Goal: Task Accomplishment & Management: Manage account settings

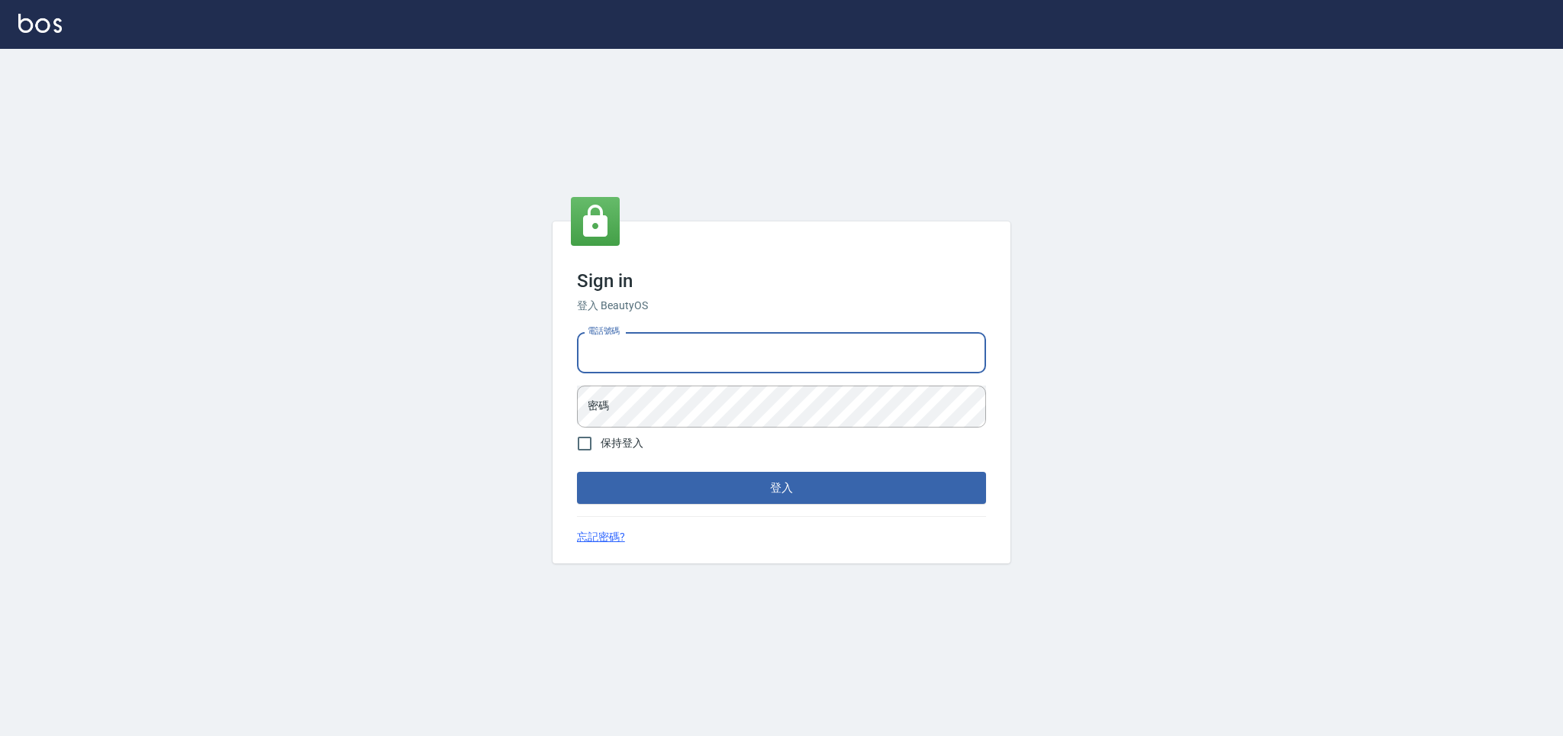
click at [733, 348] on input "電話號碼" at bounding box center [781, 352] width 409 height 41
type input "0981921116"
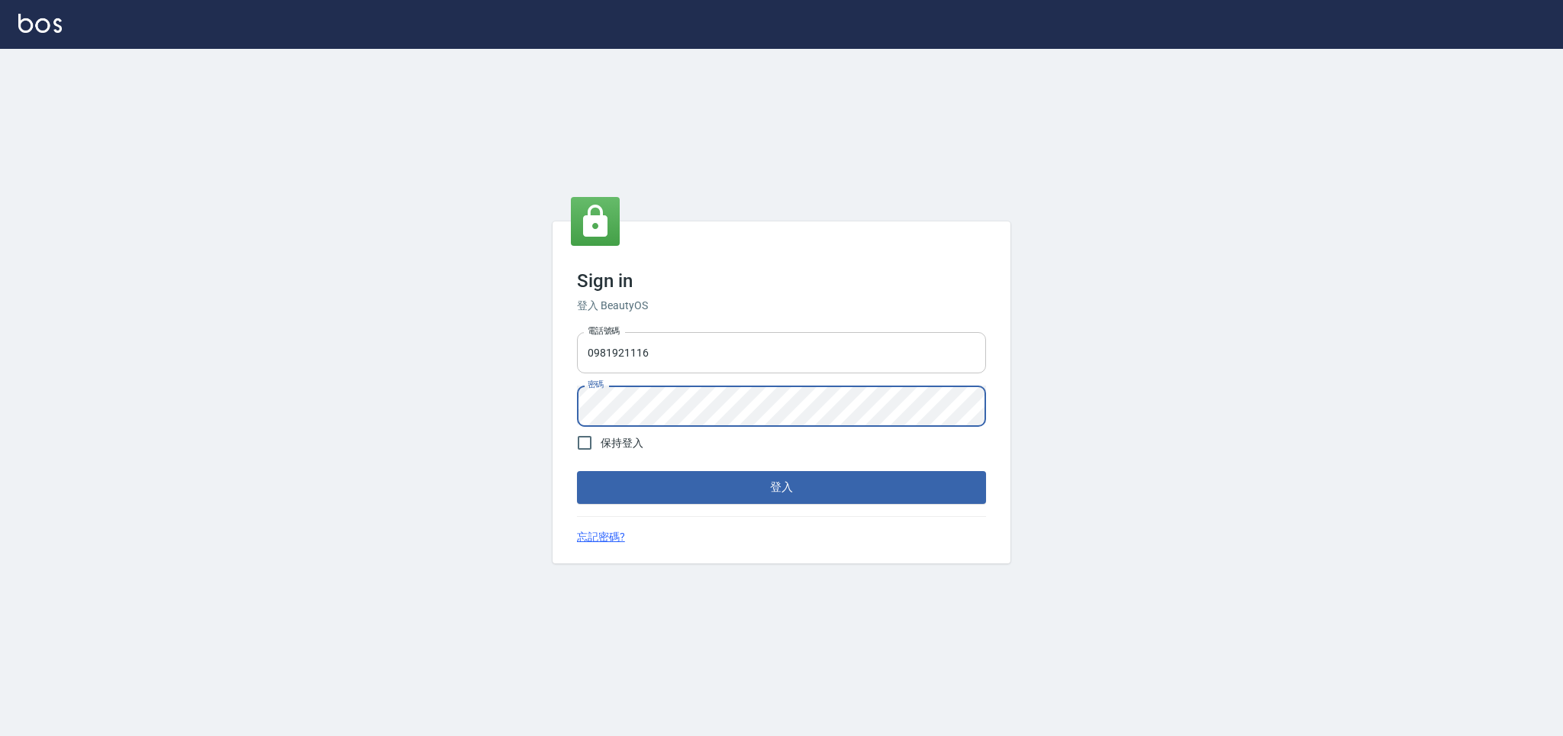
click at [577, 471] on button "登入" at bounding box center [781, 487] width 409 height 32
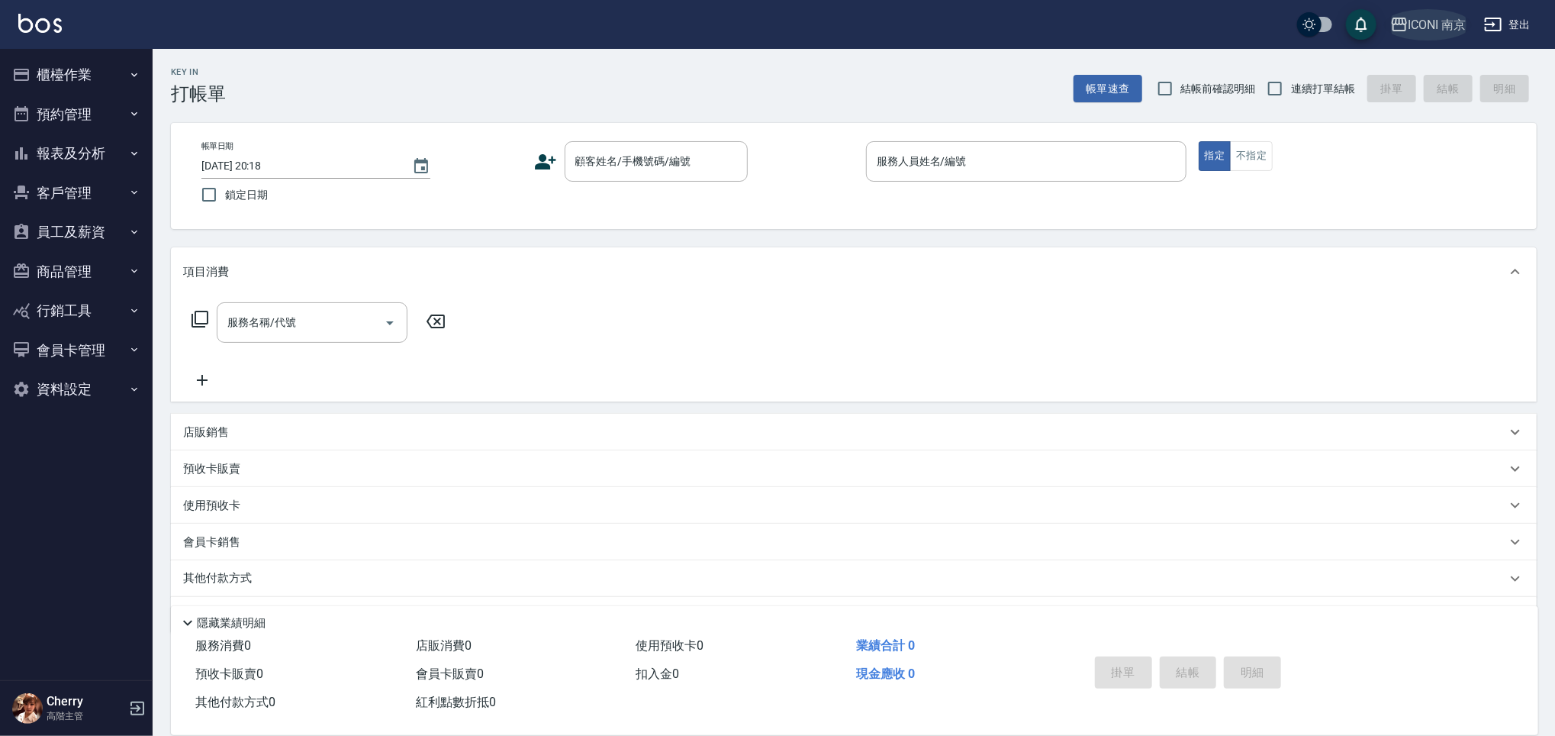
click at [1420, 37] on button "ICONI 南京" at bounding box center [1429, 24] width 89 height 31
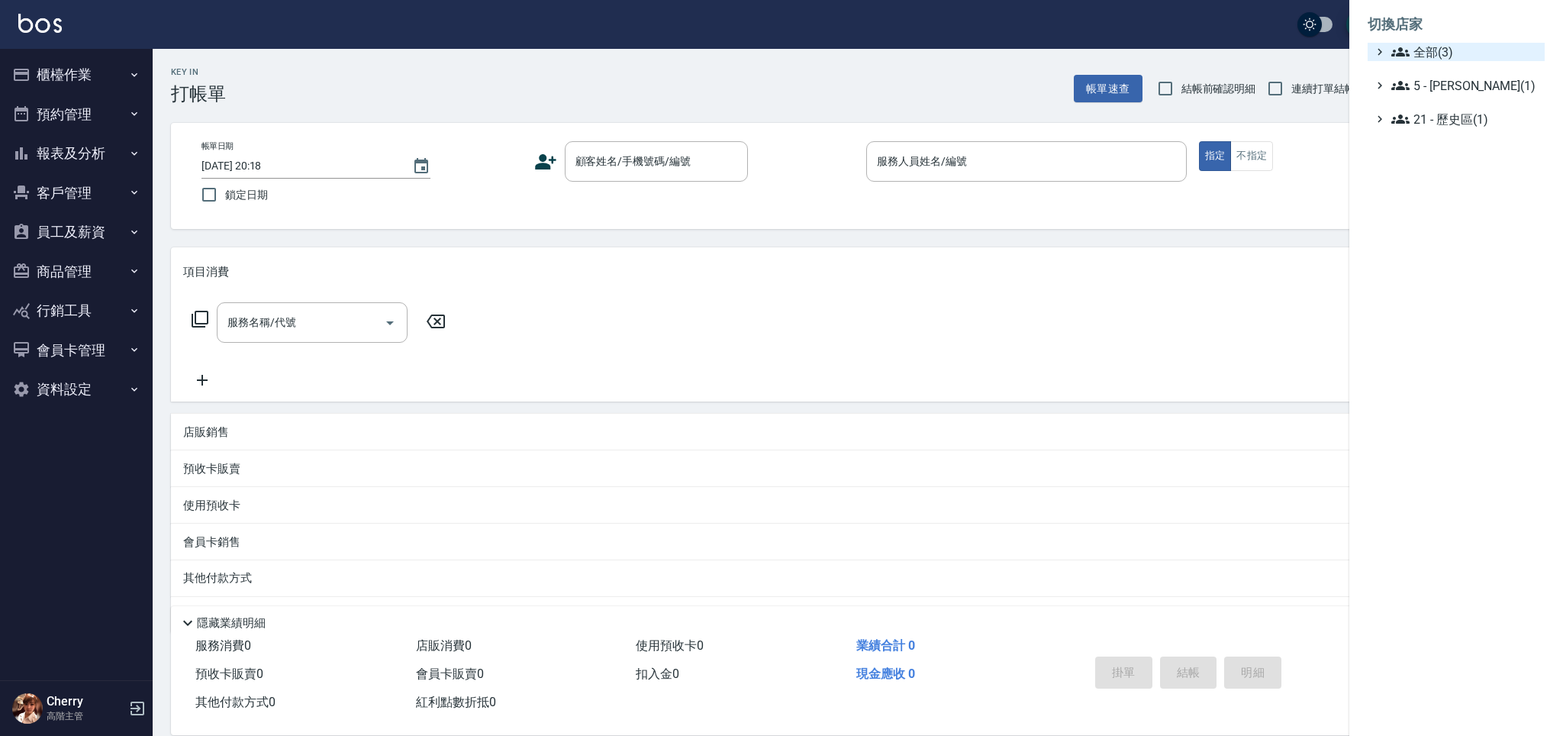
click at [1431, 52] on span "全部(3)" at bounding box center [1464, 52] width 147 height 18
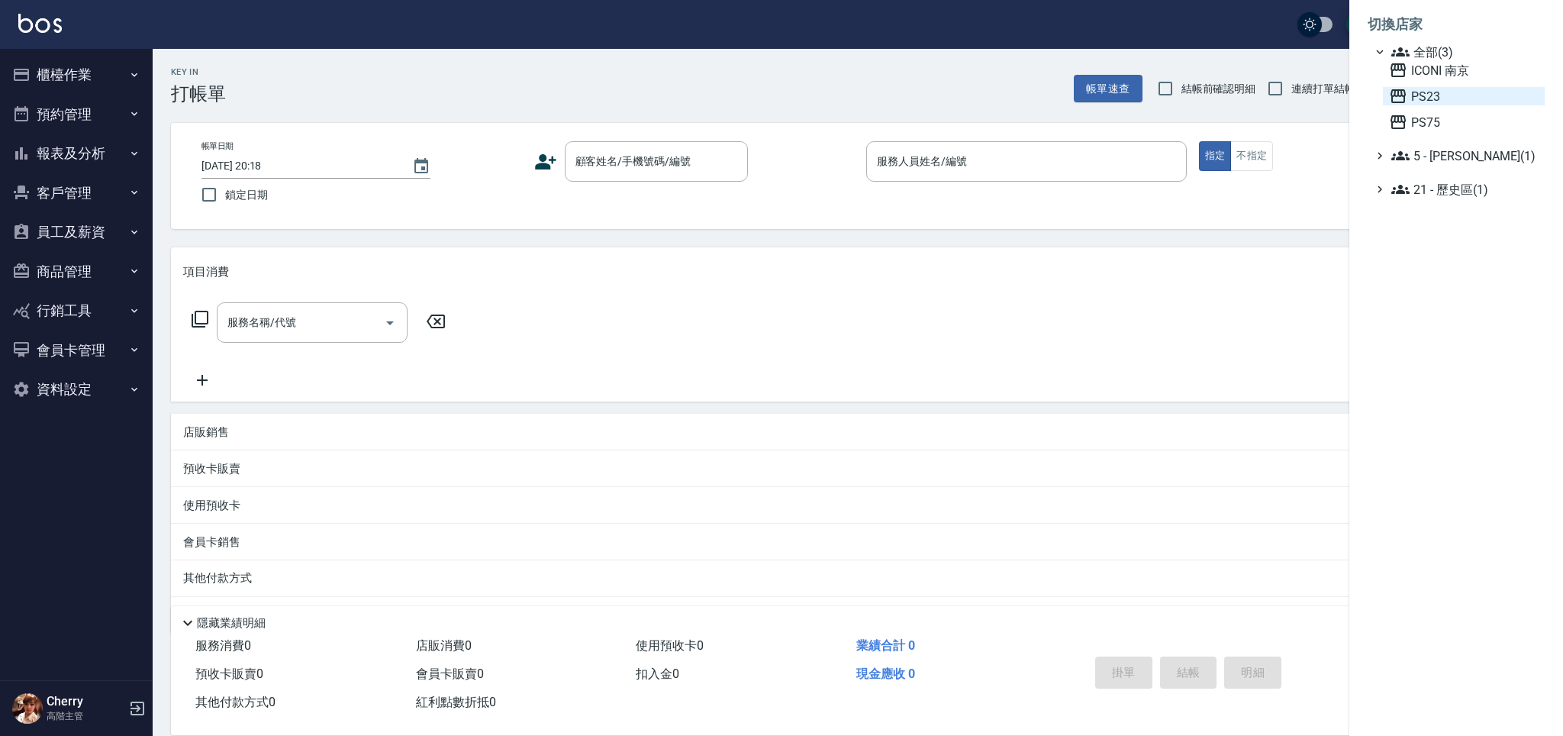
click at [1434, 96] on span "PS23" at bounding box center [1464, 96] width 150 height 18
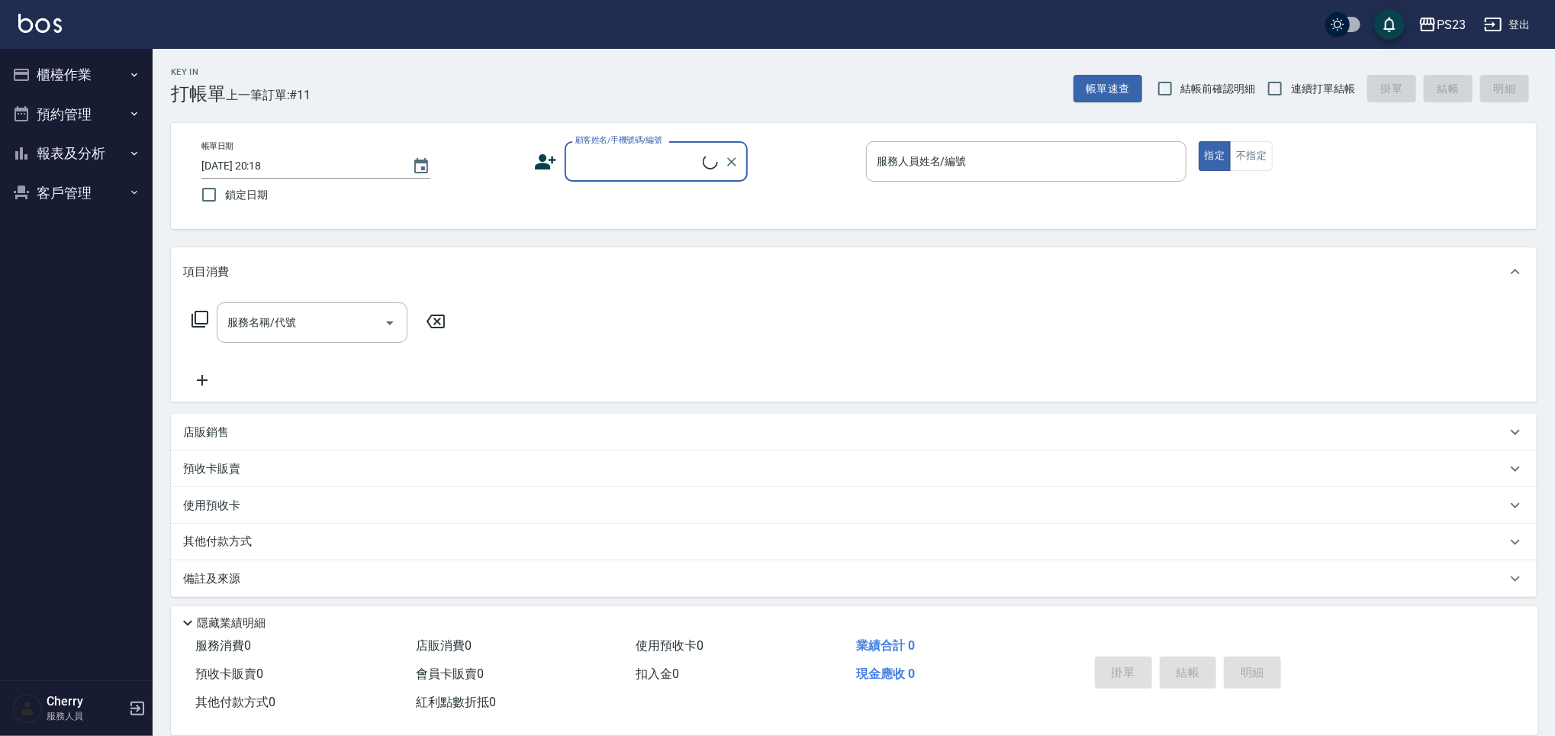
click at [62, 153] on button "報表及分析" at bounding box center [76, 154] width 140 height 40
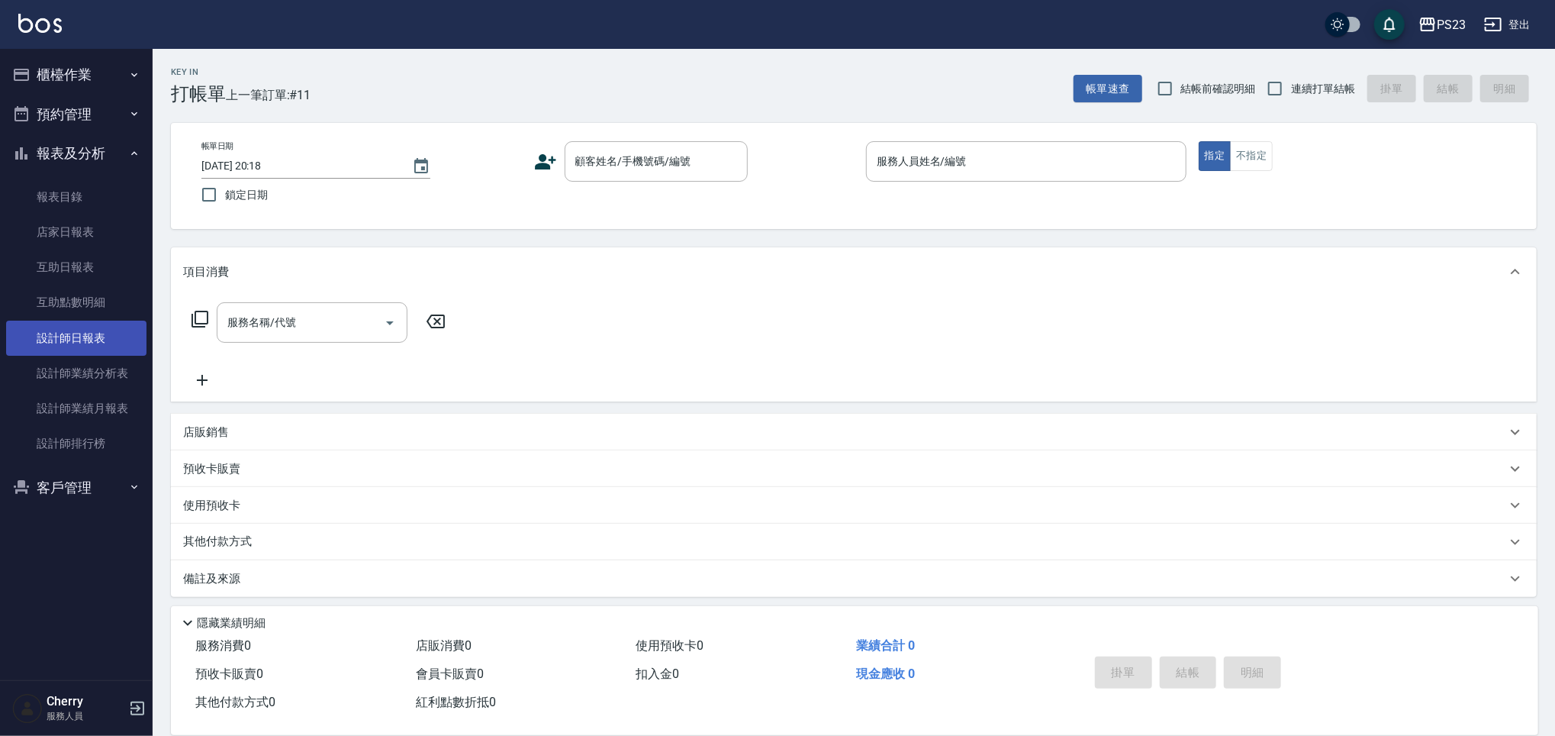
click at [74, 346] on link "設計師日報表" at bounding box center [76, 338] width 140 height 35
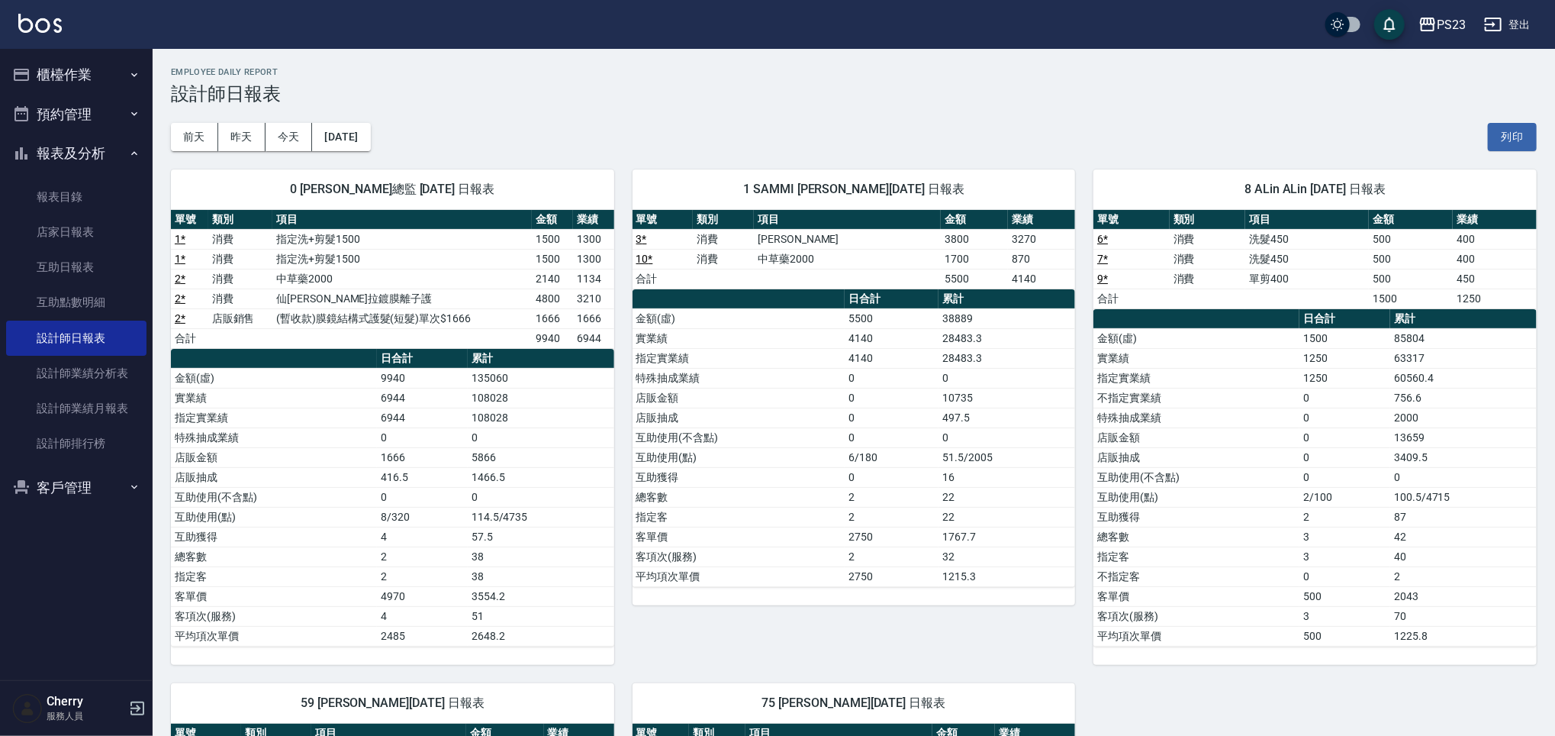
click at [1139, 109] on div "前天 昨天 今天 2025/08/19 列印" at bounding box center [854, 137] width 1366 height 65
click at [74, 58] on button "櫃檯作業" at bounding box center [76, 75] width 140 height 40
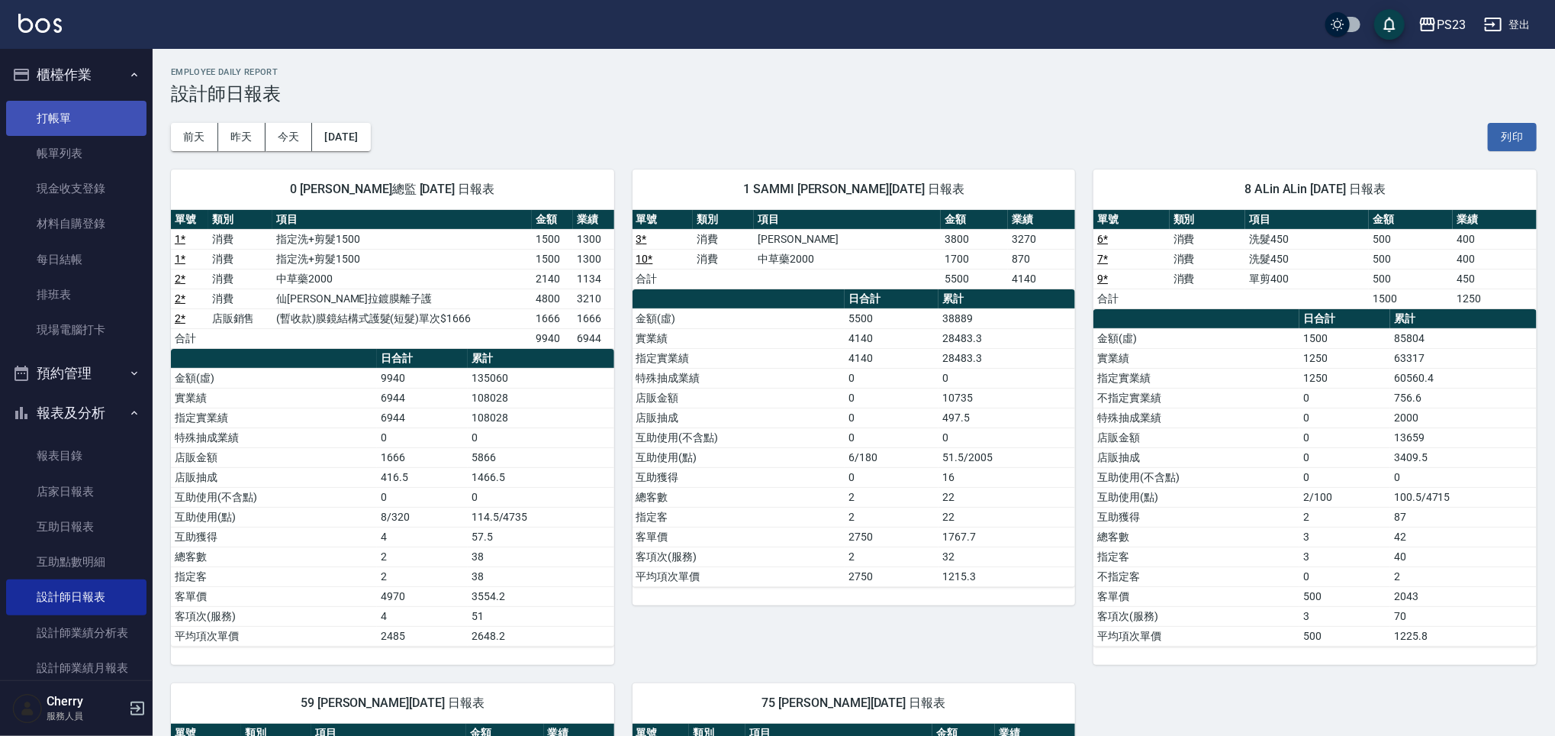
click at [63, 133] on link "打帳單" at bounding box center [76, 118] width 140 height 35
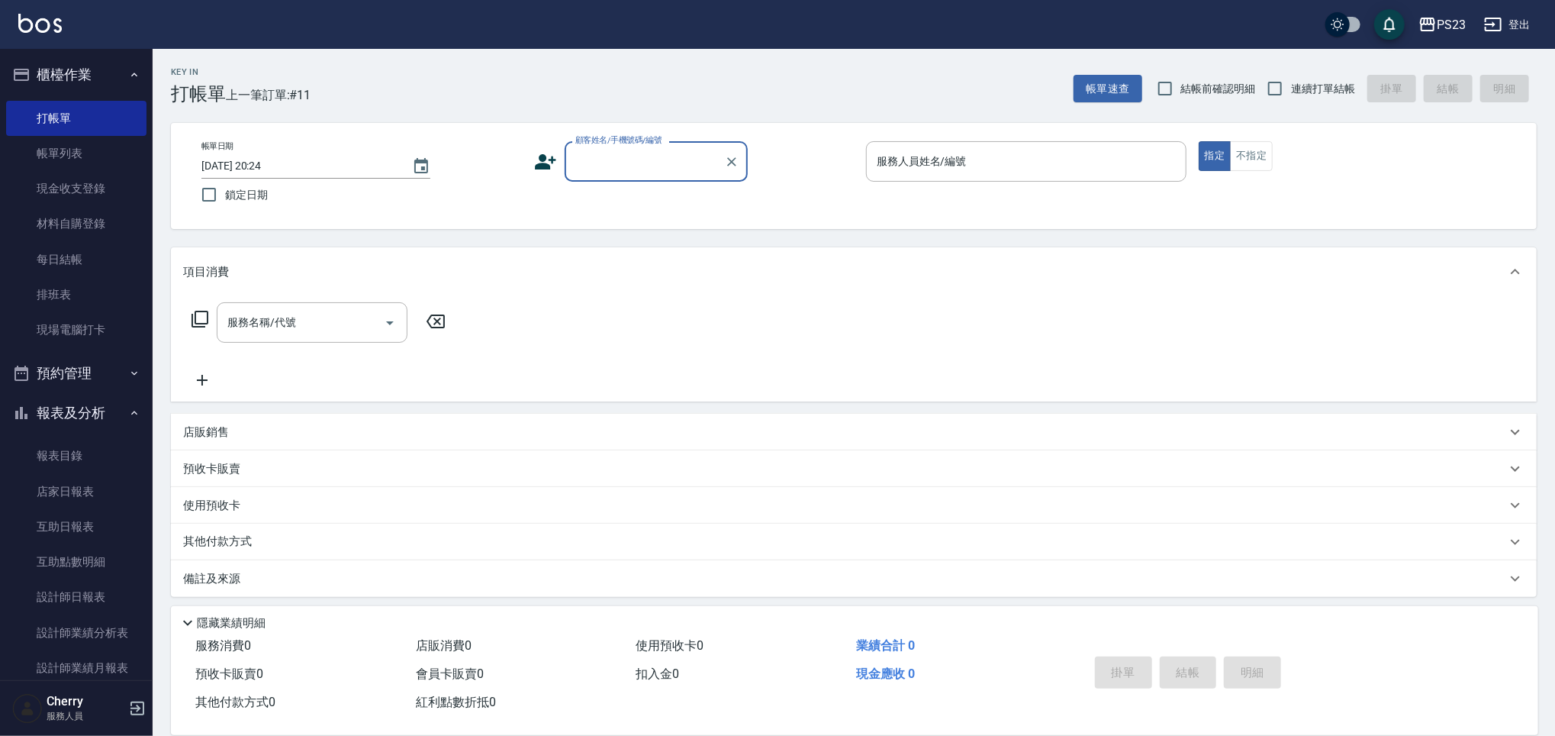
click at [1519, 21] on div "PS23 登出" at bounding box center [777, 24] width 1555 height 49
click at [1513, 28] on button "登出" at bounding box center [1507, 25] width 59 height 28
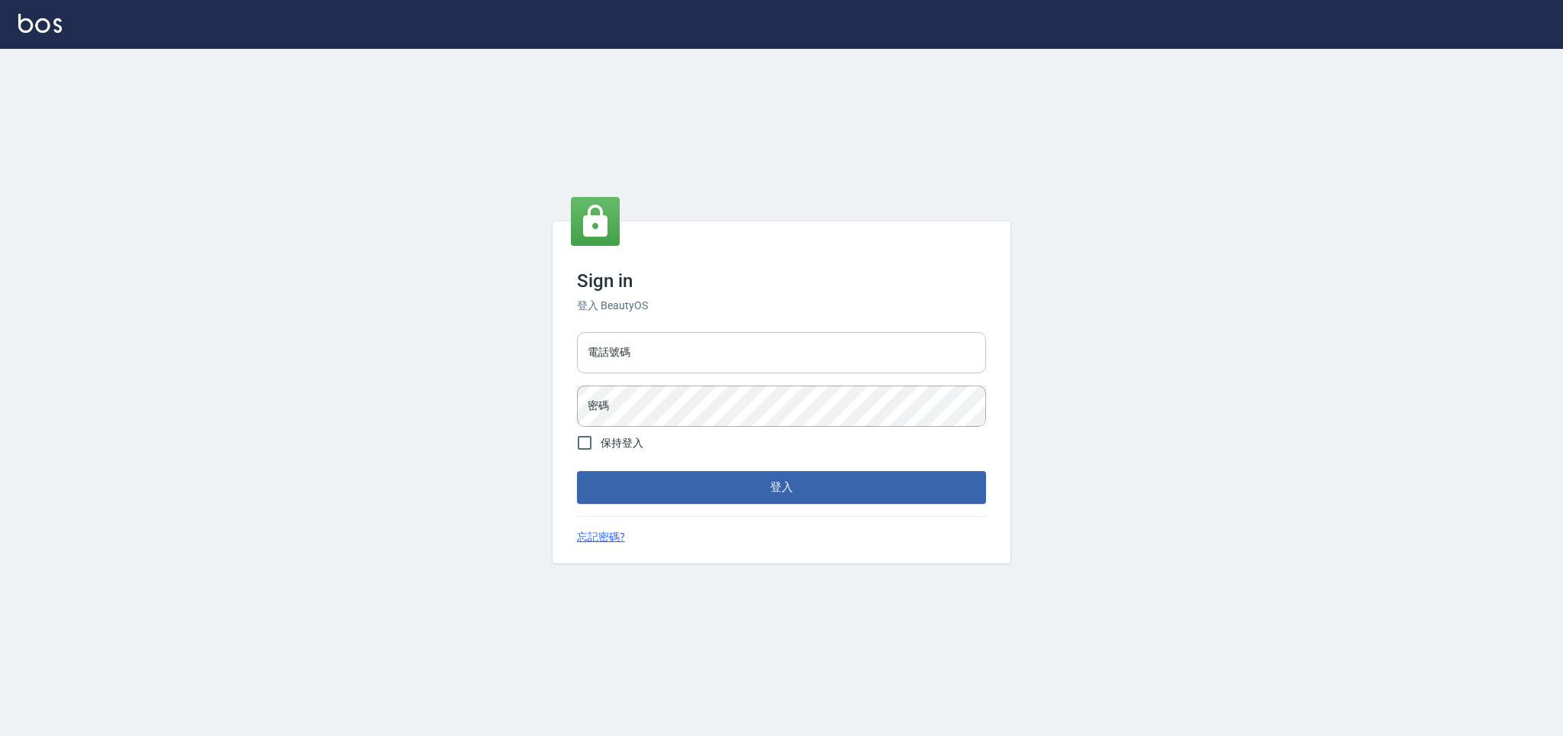
click at [856, 369] on input "電話號碼" at bounding box center [781, 352] width 409 height 41
type input "0981921116"
click at [577, 471] on button "登入" at bounding box center [781, 487] width 409 height 32
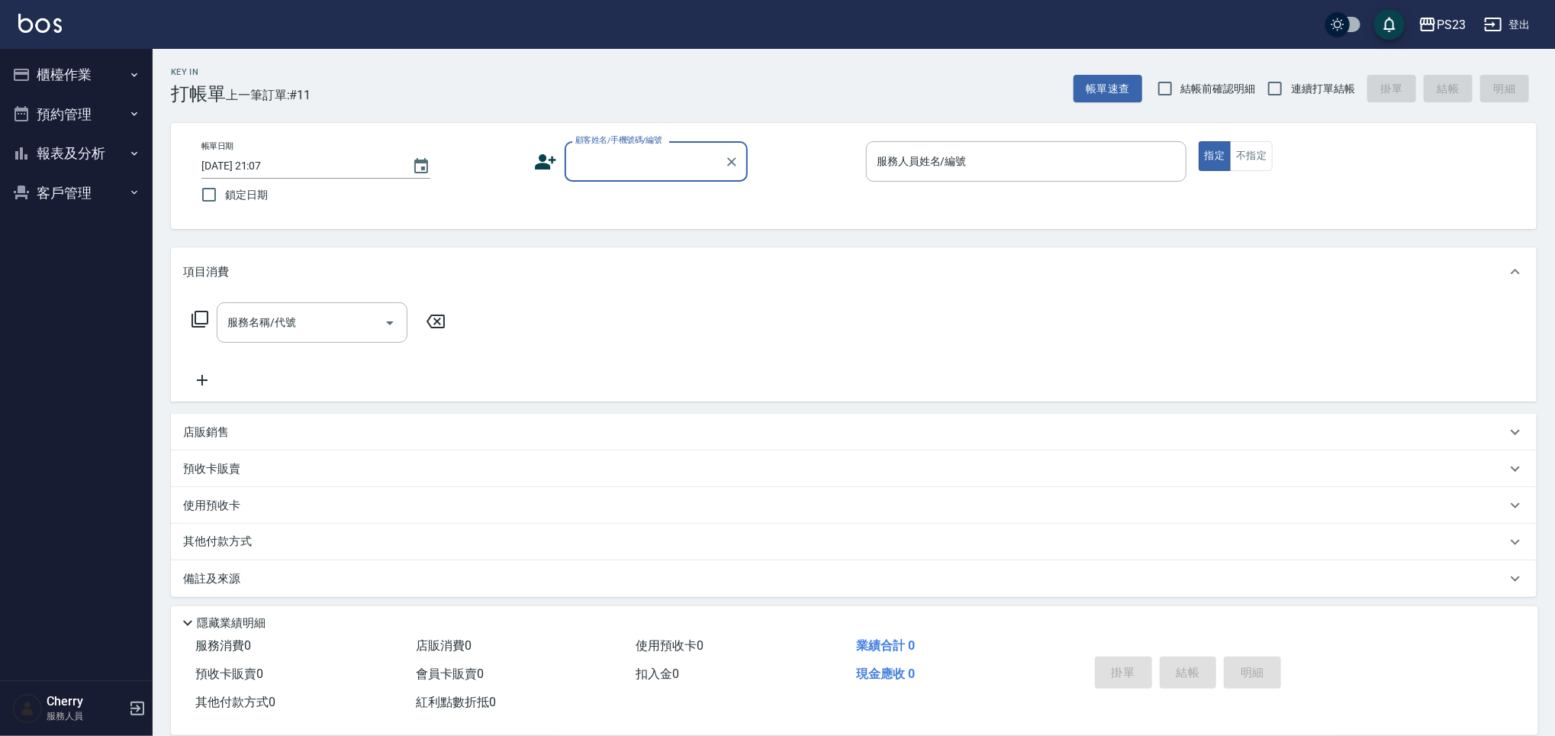
click at [81, 156] on button "報表及分析" at bounding box center [76, 154] width 140 height 40
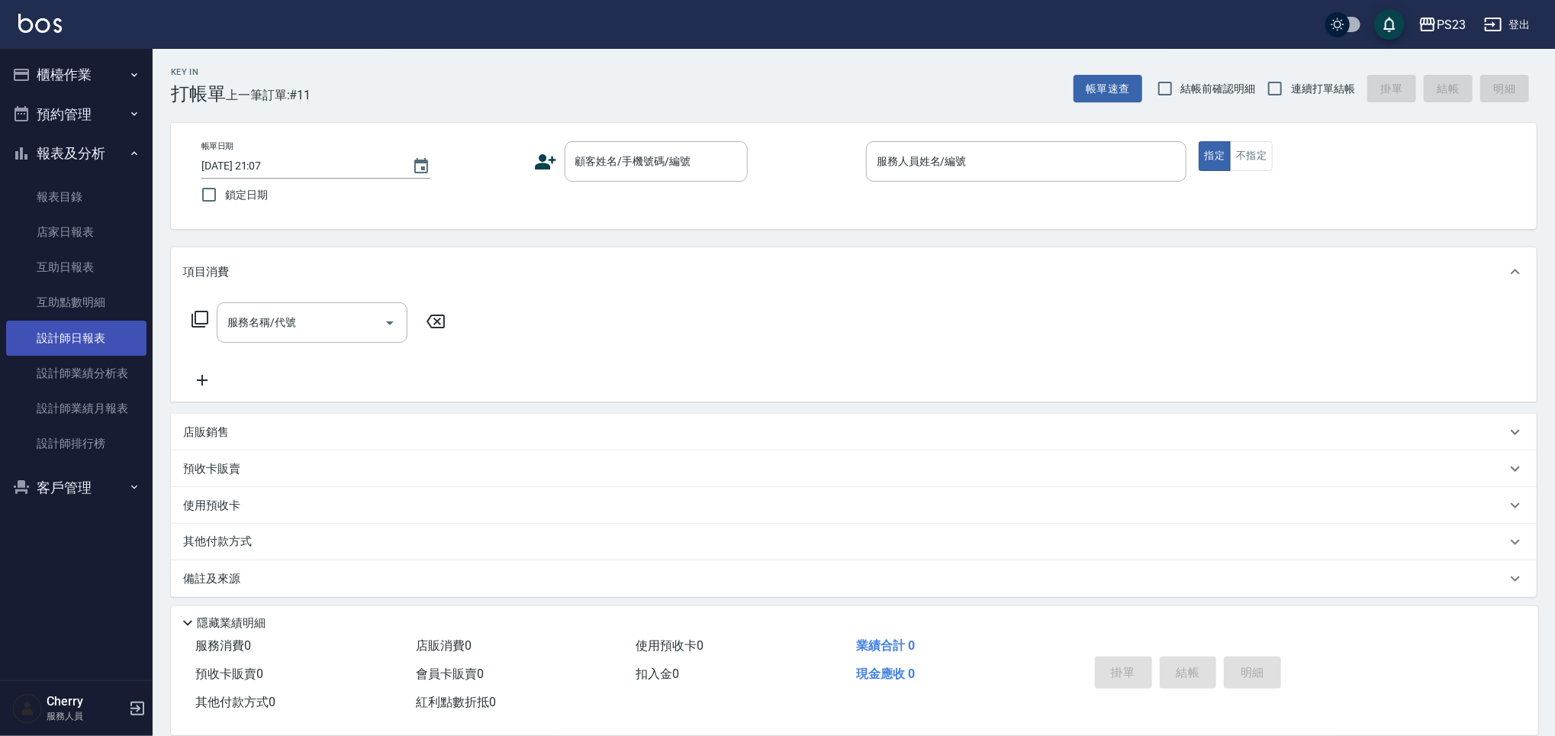
click at [81, 337] on link "設計師日報表" at bounding box center [76, 338] width 140 height 35
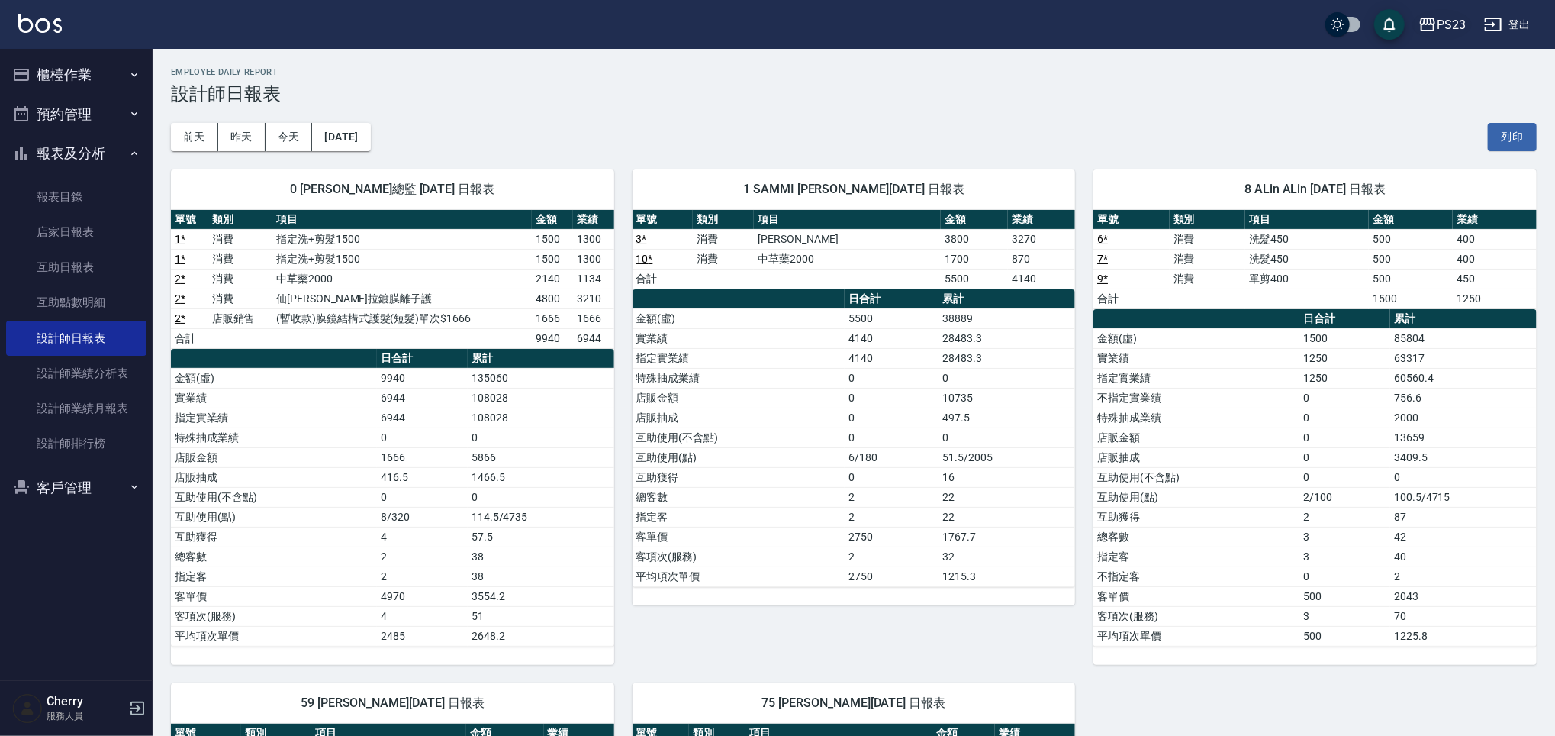
click at [1453, 15] on div "PS23" at bounding box center [1451, 24] width 29 height 19
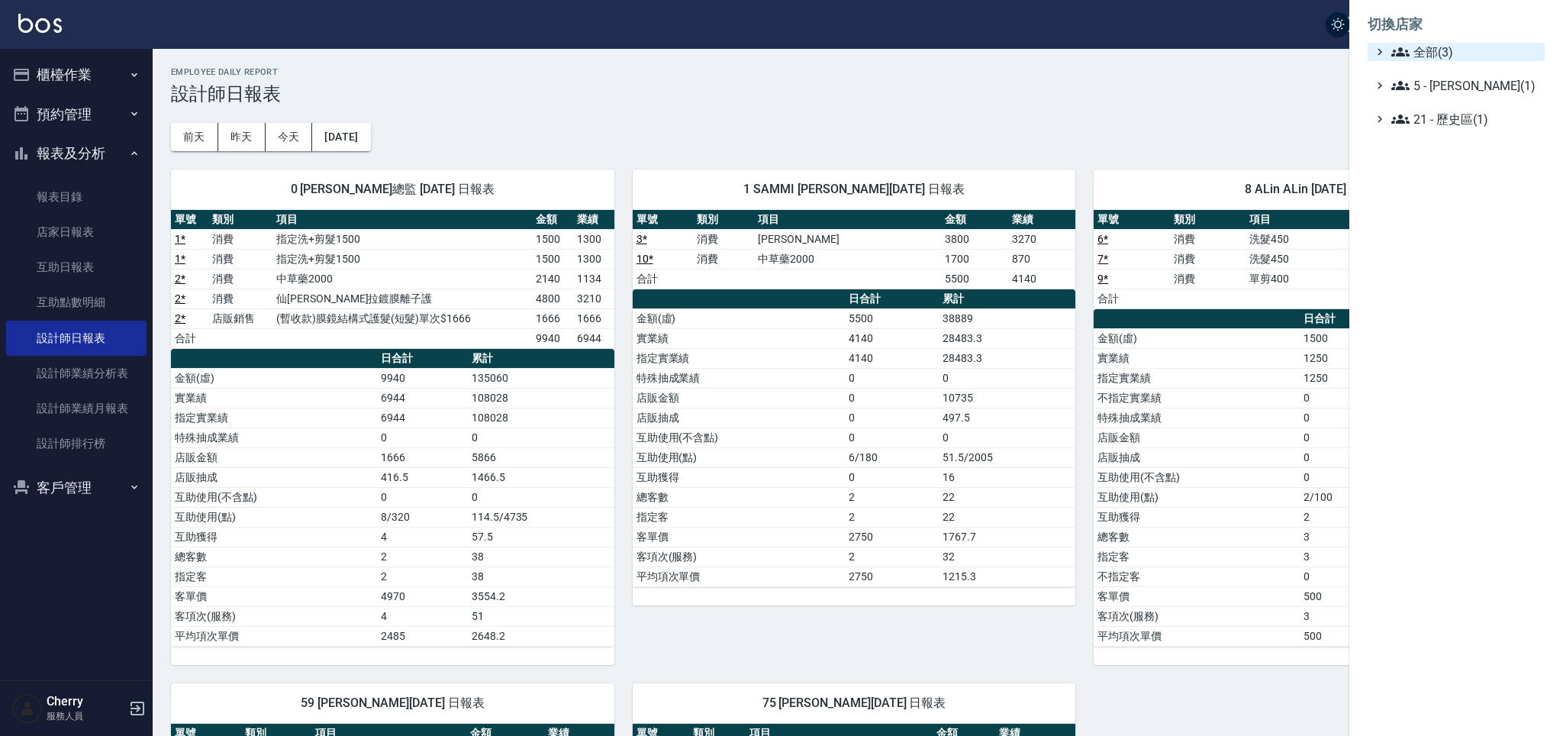
click at [1452, 50] on span "全部(3)" at bounding box center [1464, 52] width 147 height 18
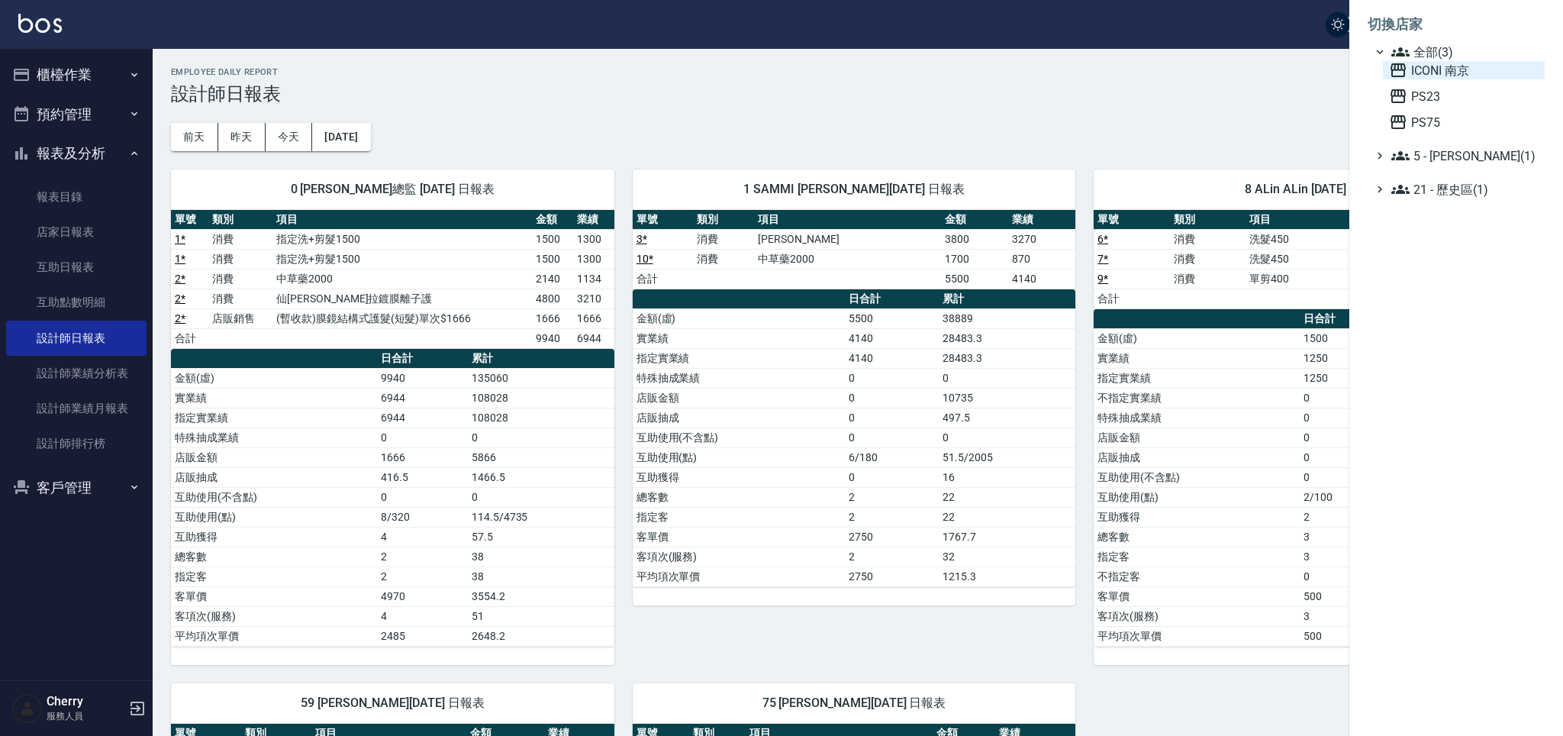
click at [1437, 69] on span "ICONI 南京" at bounding box center [1464, 70] width 150 height 18
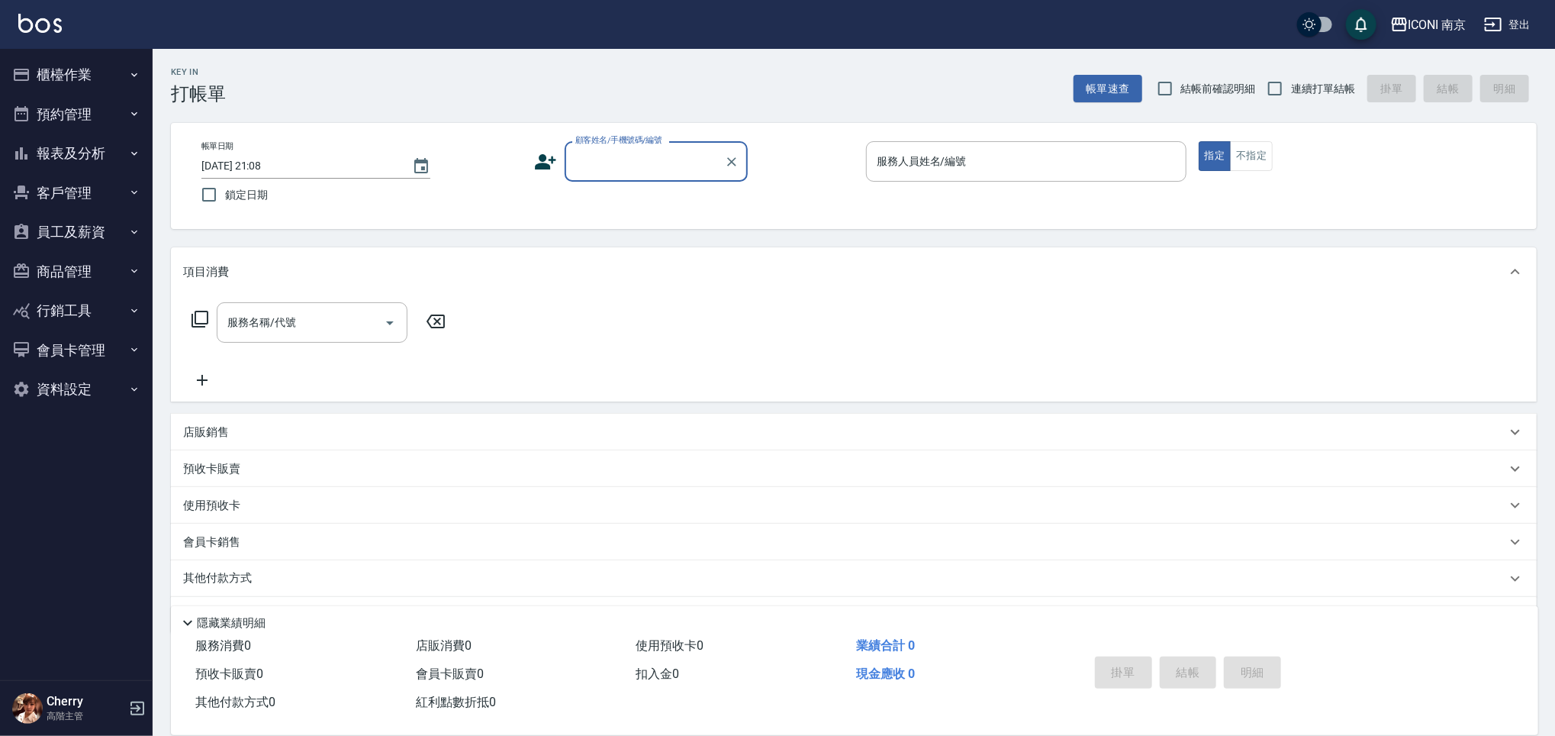
click at [40, 76] on button "櫃檯作業" at bounding box center [76, 75] width 140 height 40
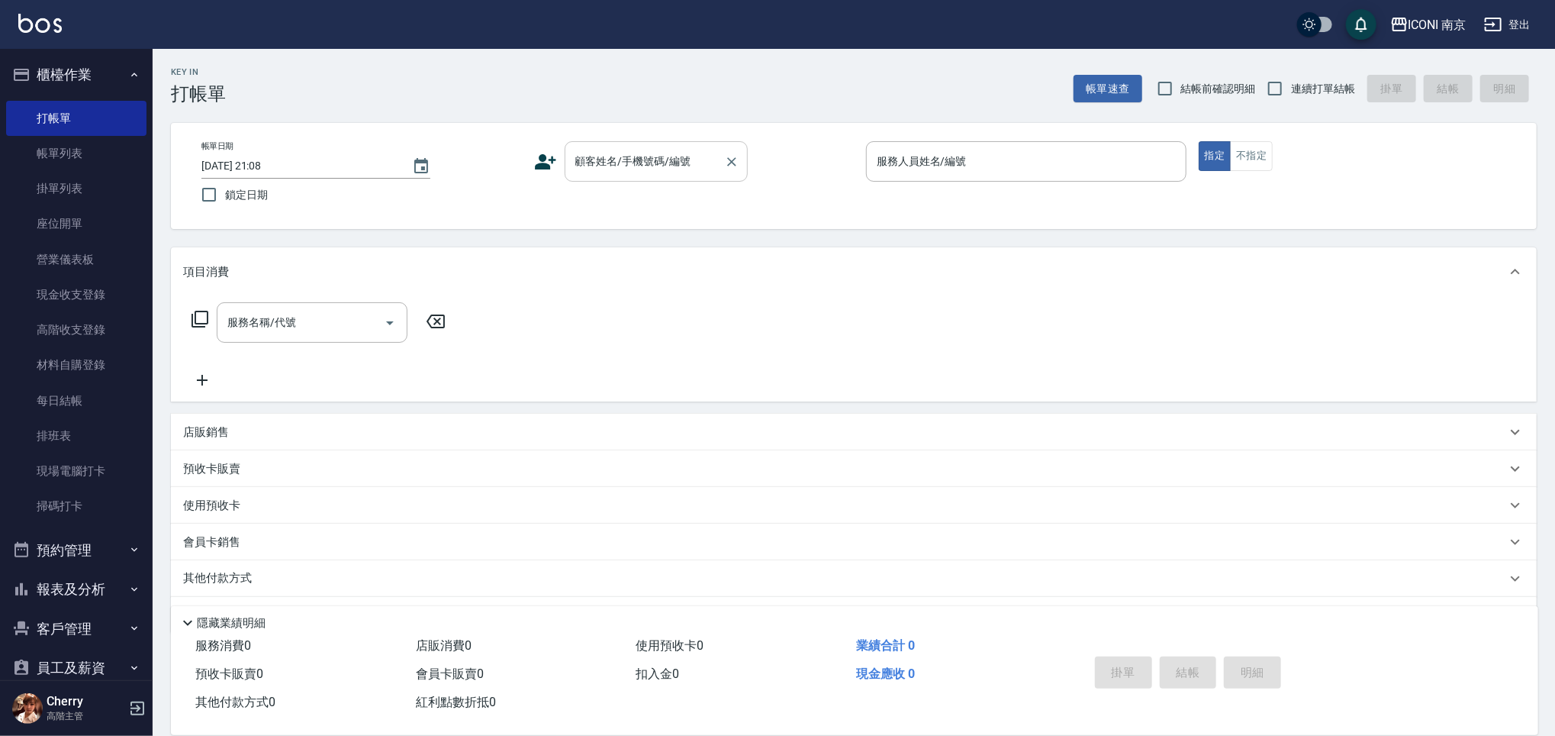
click at [623, 157] on div "顧客姓名/手機號碼/編號 顧客姓名/手機號碼/編號" at bounding box center [656, 161] width 183 height 40
click at [672, 155] on input "顧客姓名/手機號碼/編號" at bounding box center [645, 161] width 147 height 27
click at [639, 205] on li "新增 "0963385322"" at bounding box center [655, 200] width 183 height 25
type input "0963385322"
click at [553, 157] on icon at bounding box center [545, 161] width 21 height 15
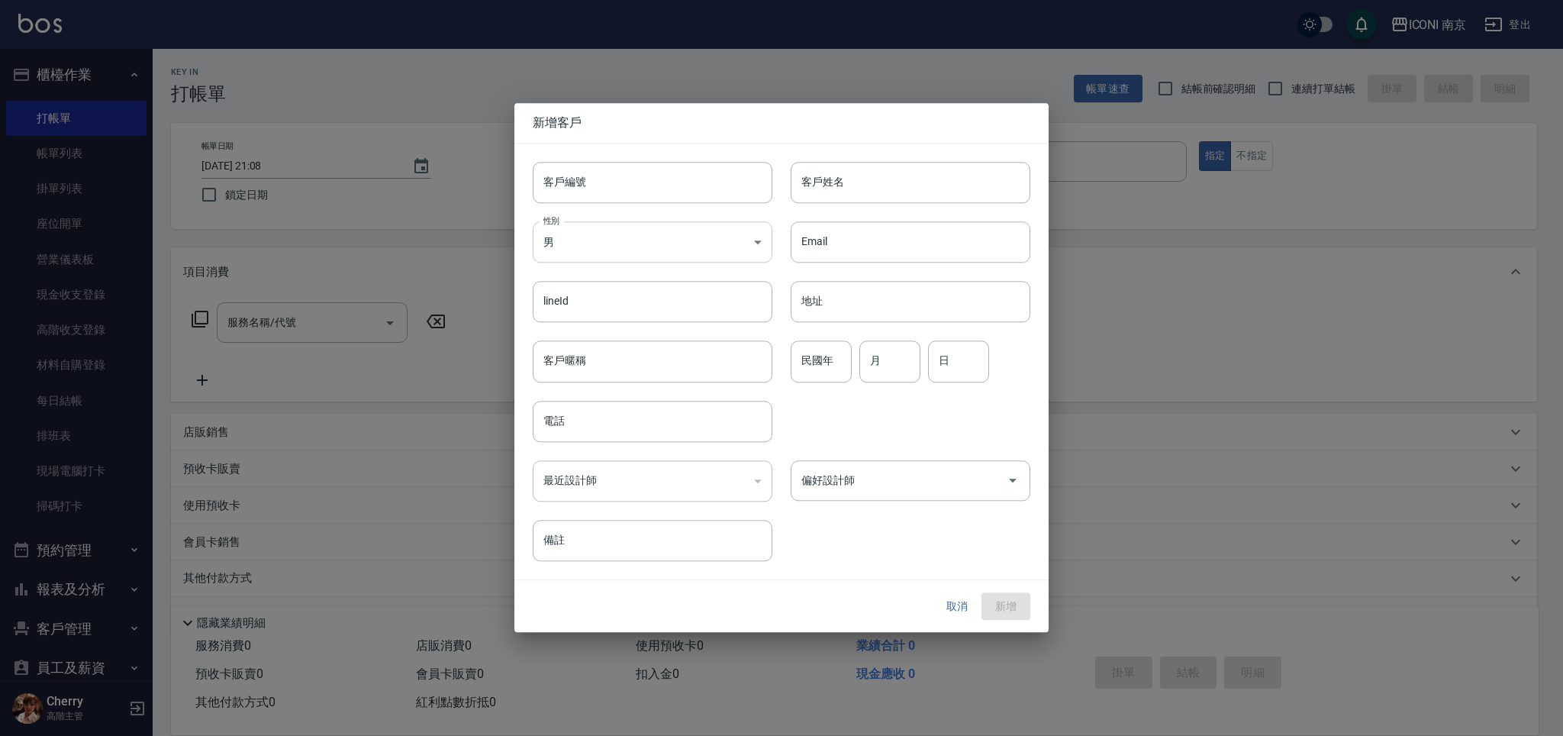
type input "0963385322"
click at [604, 237] on body "ICONI 南京 登出 櫃檯作業 打帳單 帳單列表 掛單列表 座位開單 營業儀表板 現金收支登錄 高階收支登錄 材料自購登錄 每日結帳 排班表 現場電腦打卡 …" at bounding box center [781, 388] width 1563 height 776
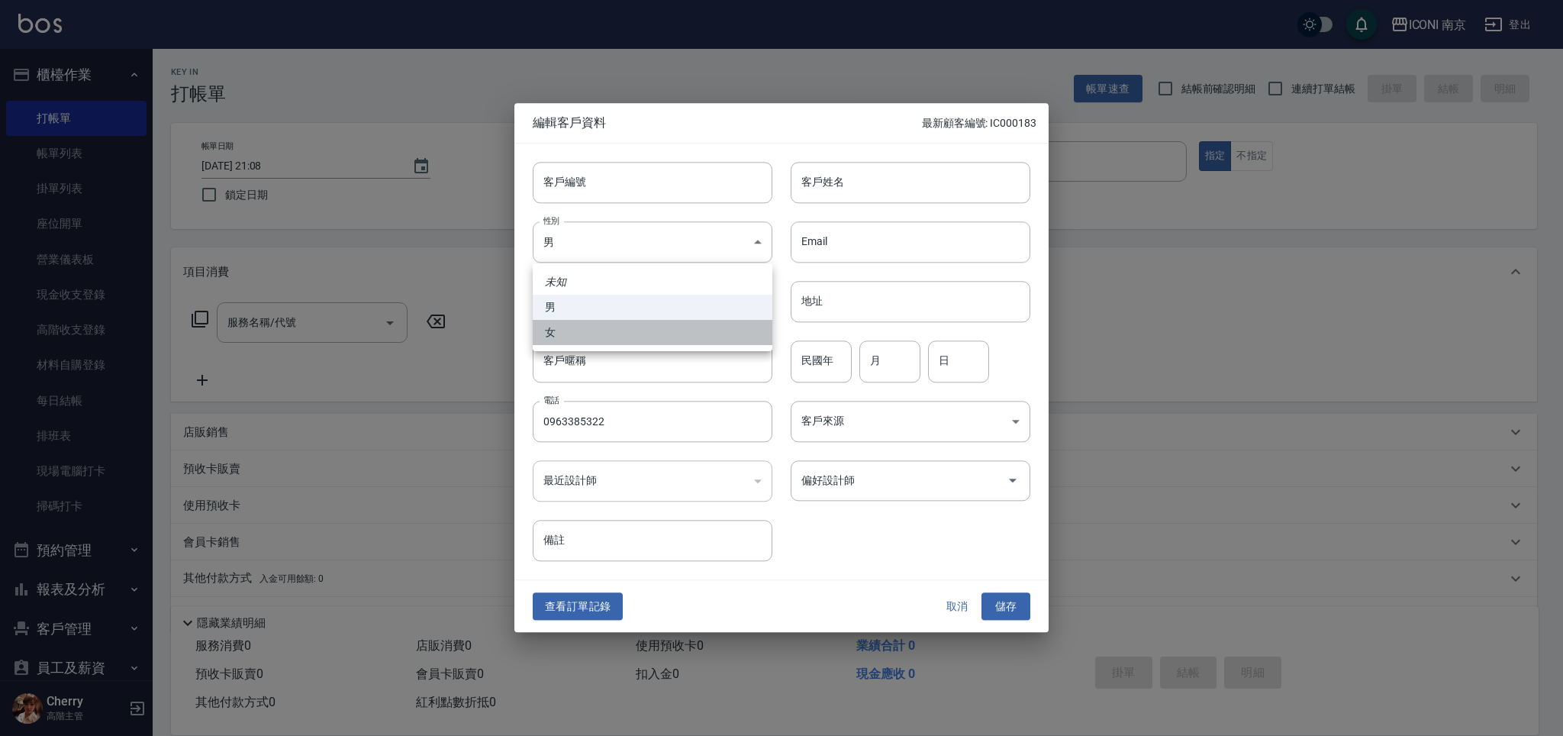
click at [577, 332] on li "女" at bounding box center [653, 332] width 240 height 25
type input "FEMALE"
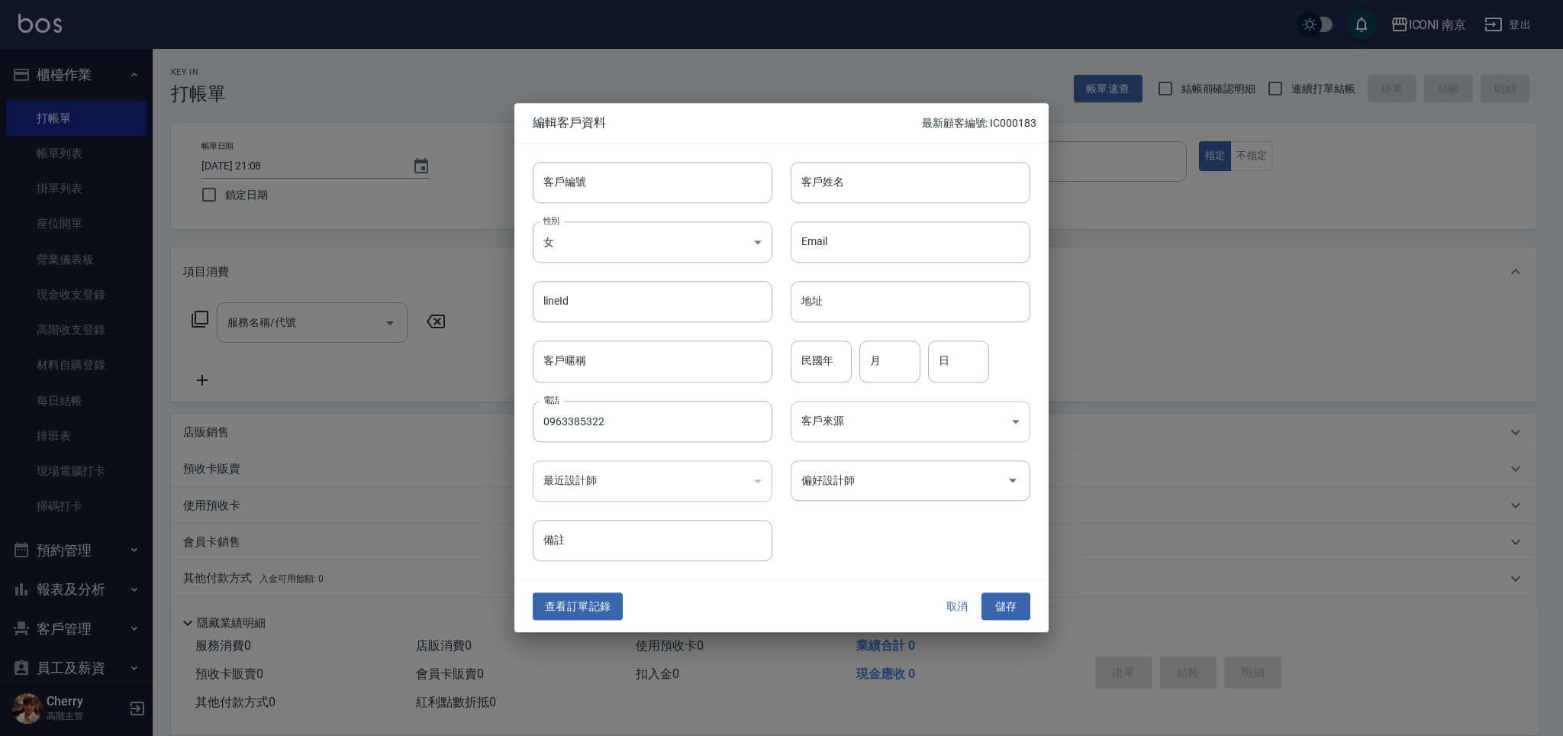
click at [911, 431] on body "ICONI 南京 登出 櫃檯作業 打帳單 帳單列表 掛單列表 座位開單 營業儀表板 現金收支登錄 高階收支登錄 材料自購登錄 每日結帳 排班表 現場電腦打卡 …" at bounding box center [781, 388] width 1563 height 776
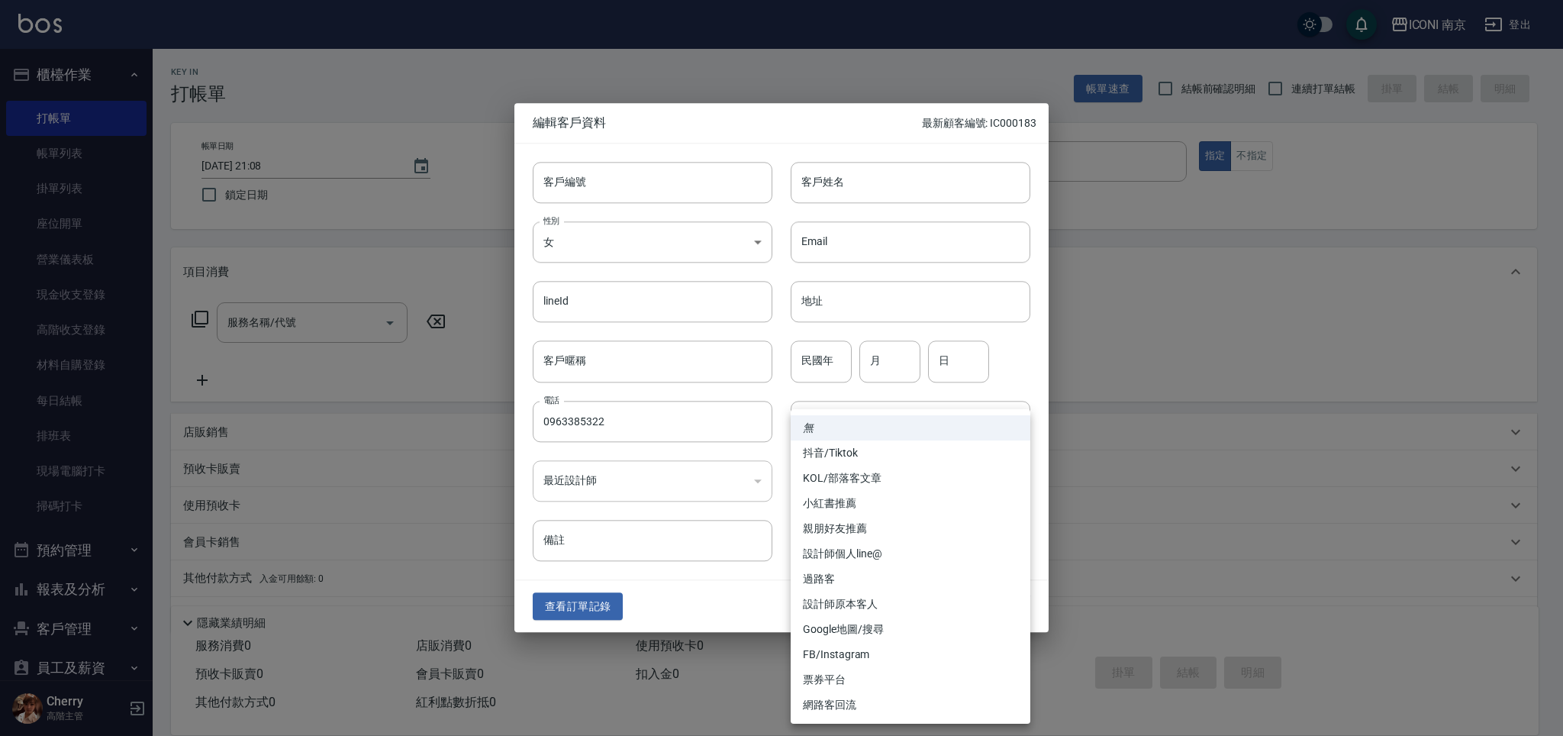
click at [815, 698] on li "網路客回流" at bounding box center [911, 704] width 240 height 25
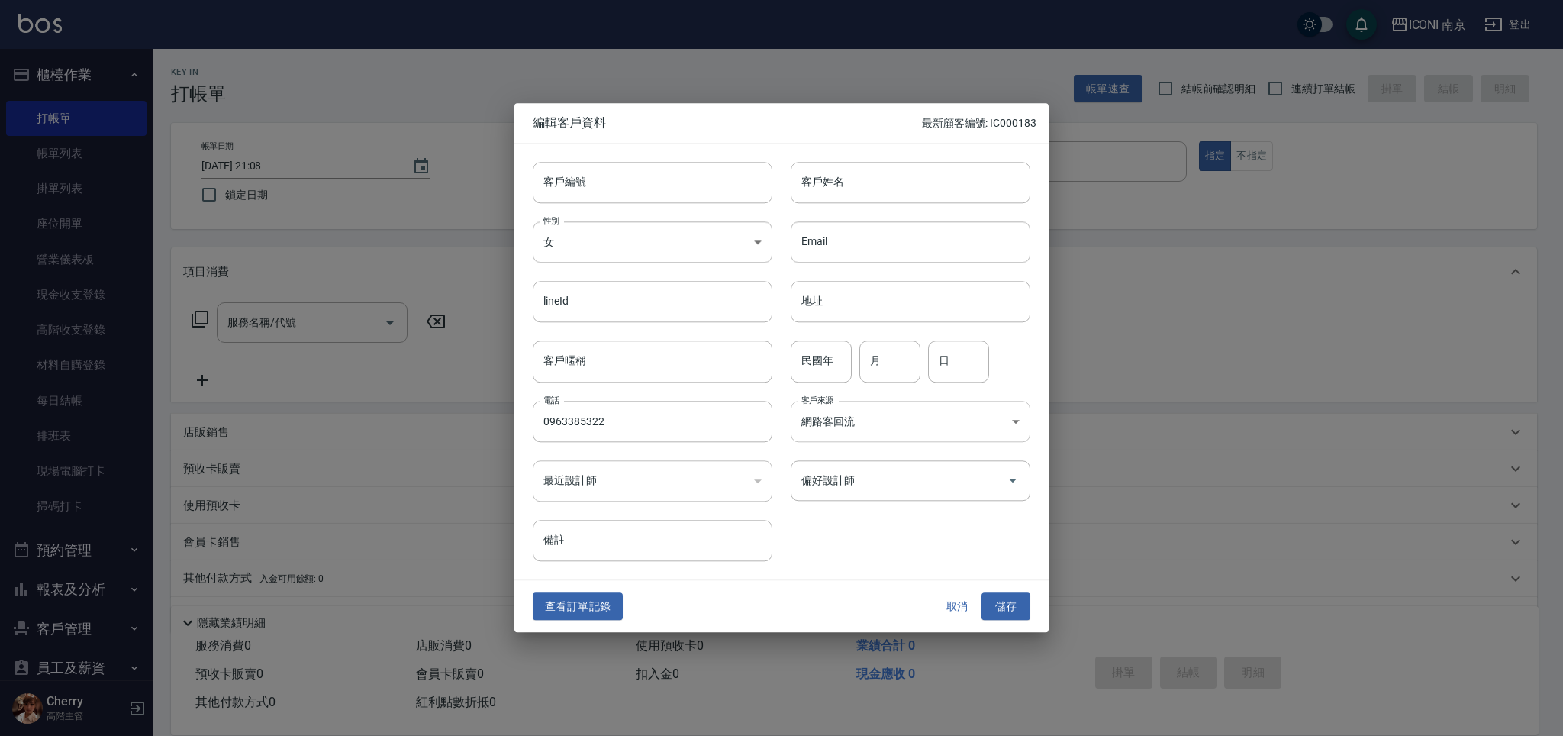
click at [840, 411] on body "ICONI 南京 登出 櫃檯作業 打帳單 帳單列表 掛單列表 座位開單 營業儀表板 現金收支登錄 高階收支登錄 材料自購登錄 每日結帳 排班表 現場電腦打卡 …" at bounding box center [781, 388] width 1563 height 776
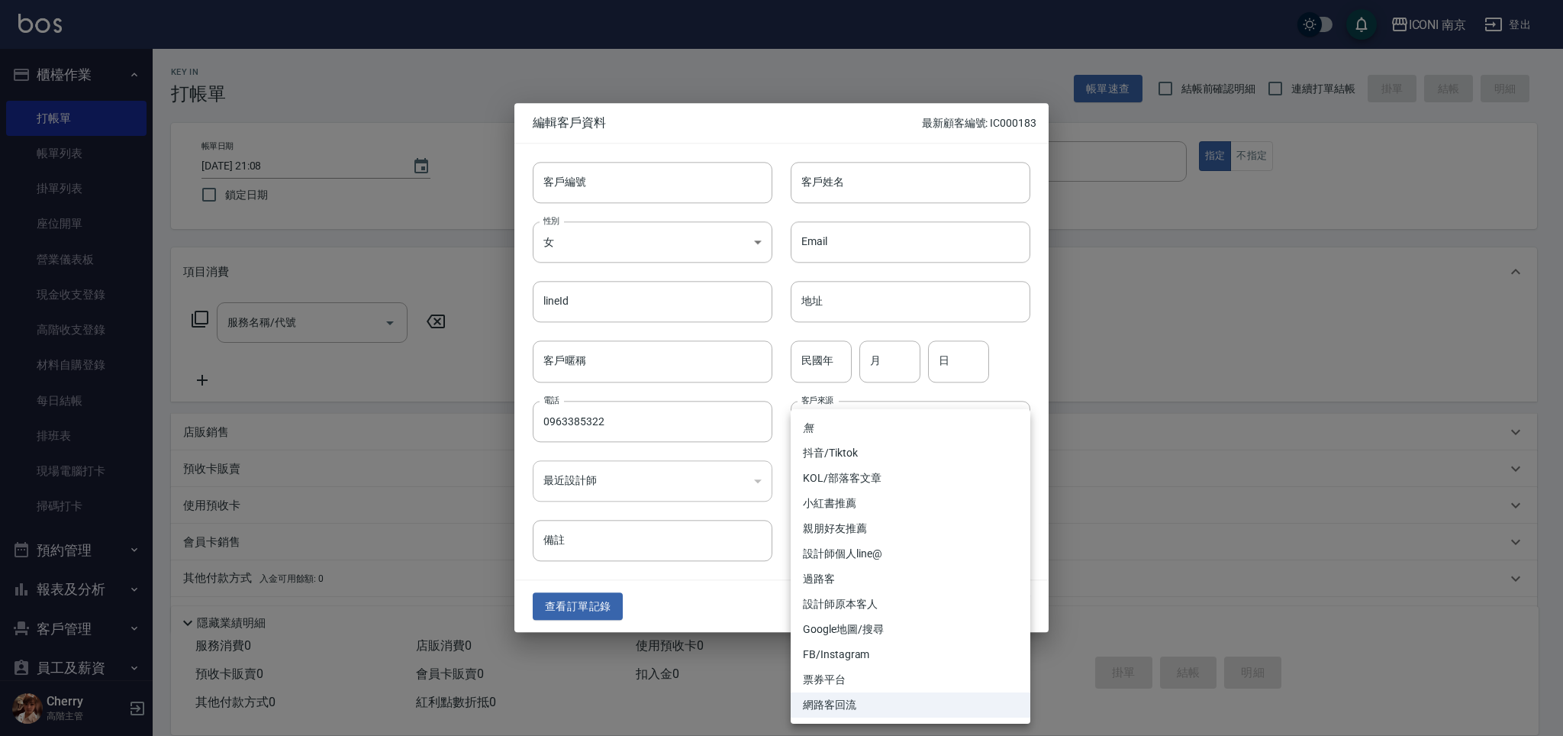
click at [823, 678] on li "票券平台" at bounding box center [911, 679] width 240 height 25
type input "票券平台"
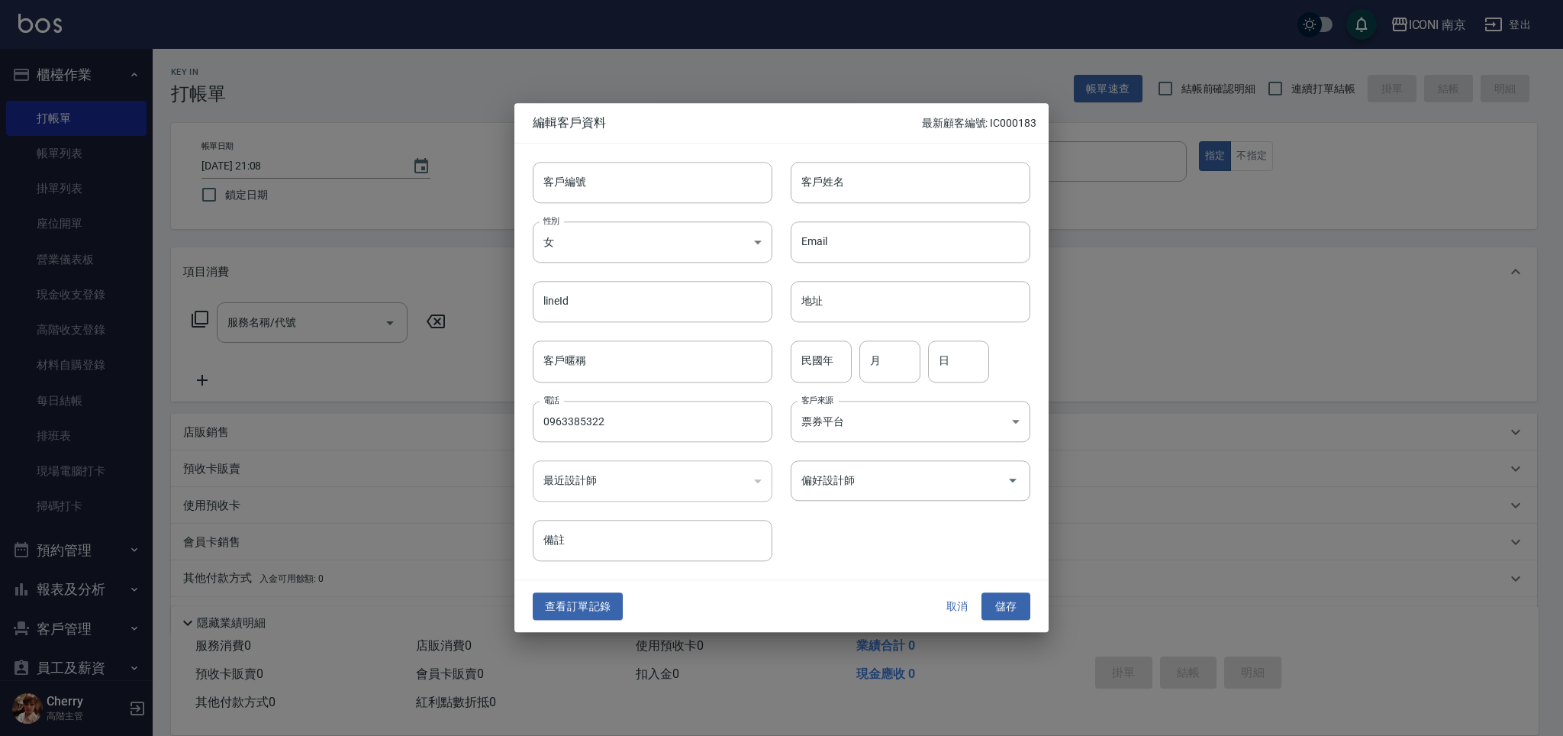
click at [834, 156] on div "客戶姓名 客戶姓名" at bounding box center [901, 173] width 258 height 60
click at [833, 176] on input "客戶姓名" at bounding box center [911, 182] width 240 height 41
type input "＿"
type input "王筱嵐"
click at [808, 354] on input "民國年" at bounding box center [821, 361] width 61 height 41
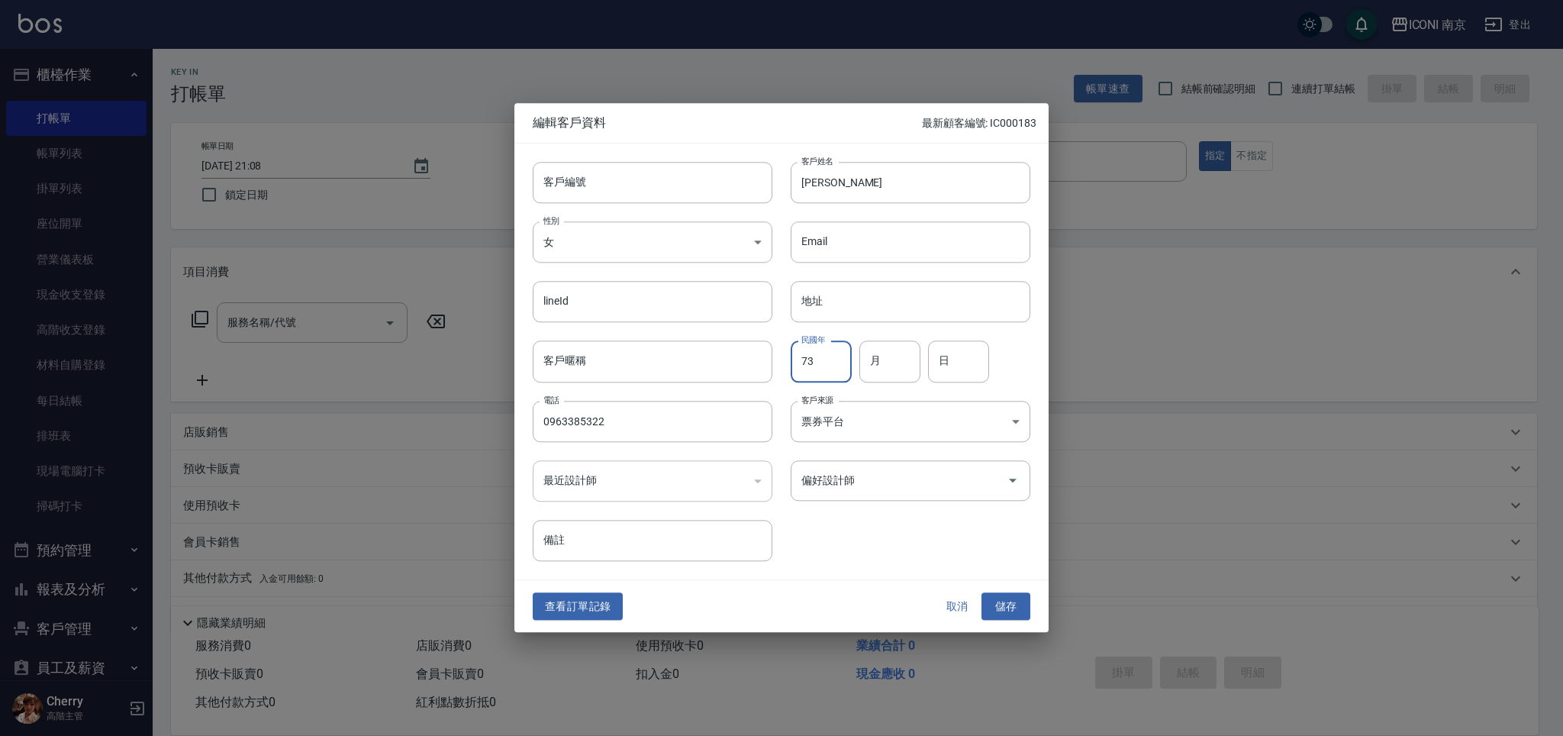
type input "73"
type input "03"
type input "2"
click at [1014, 610] on button "儲存" at bounding box center [1006, 606] width 49 height 28
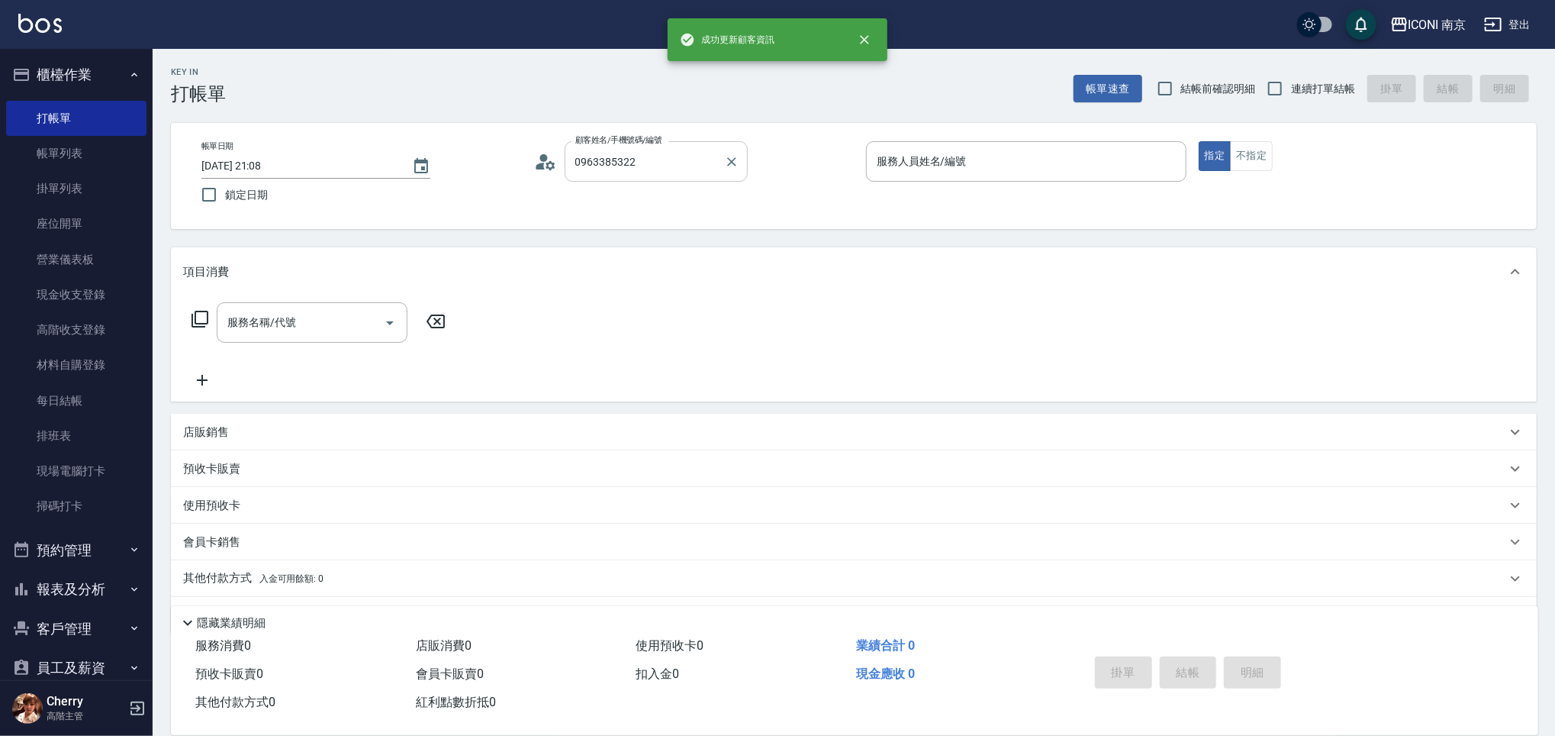
click at [669, 166] on input "0963385322" at bounding box center [645, 161] width 147 height 27
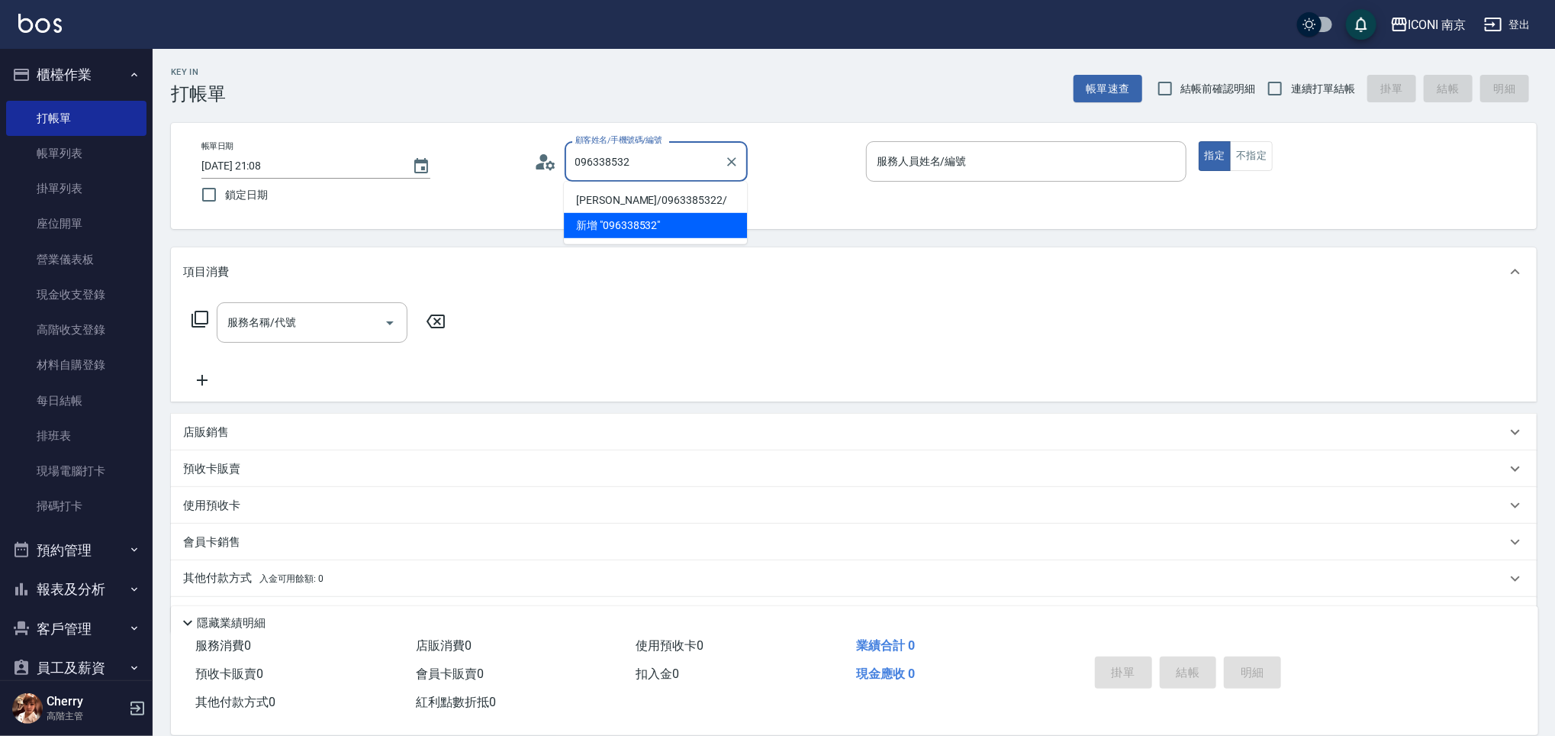
click at [664, 201] on li "王筱嵐/0963385322/" at bounding box center [655, 200] width 183 height 25
type input "王筱嵐/0963385322/"
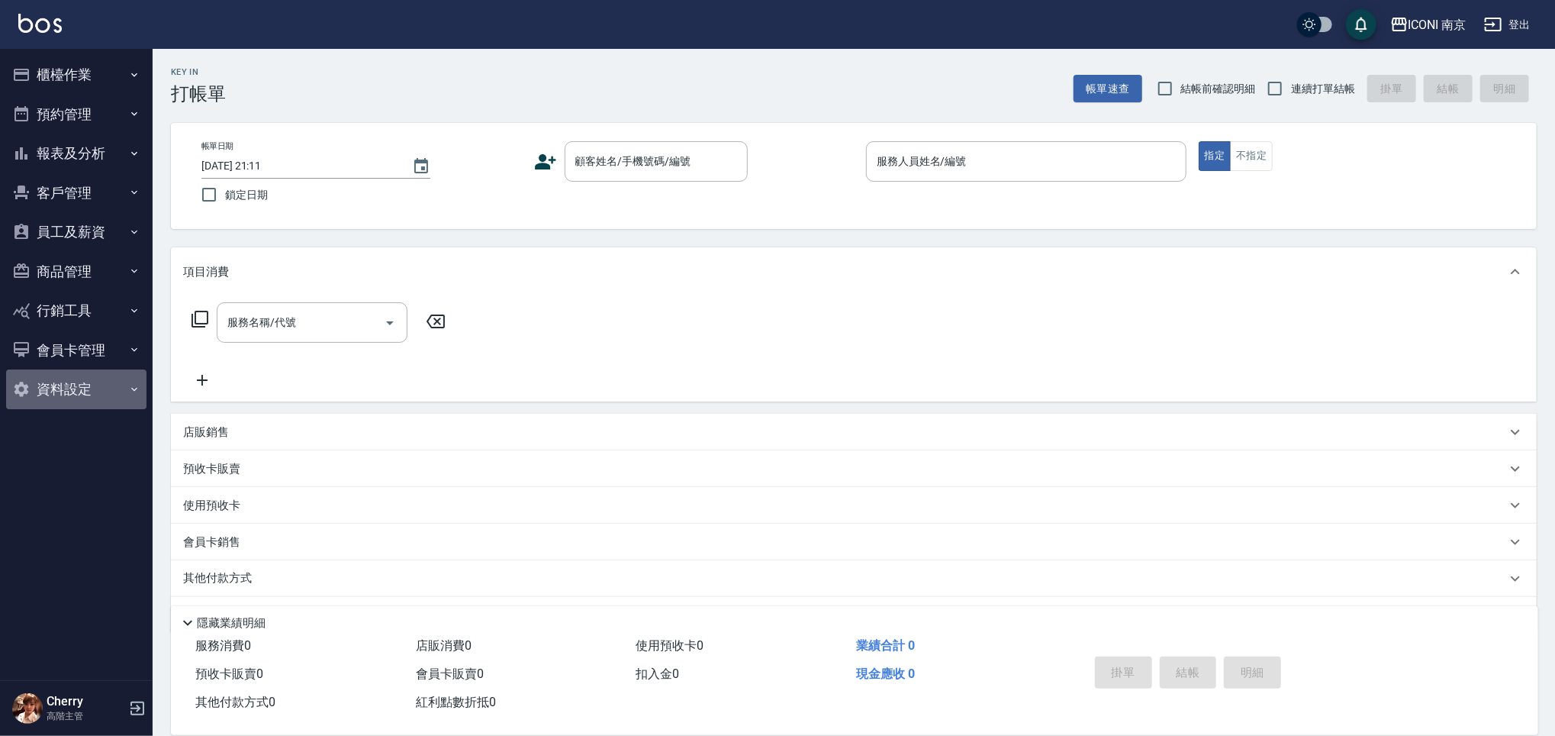
click at [79, 382] on button "資料設定" at bounding box center [76, 389] width 140 height 40
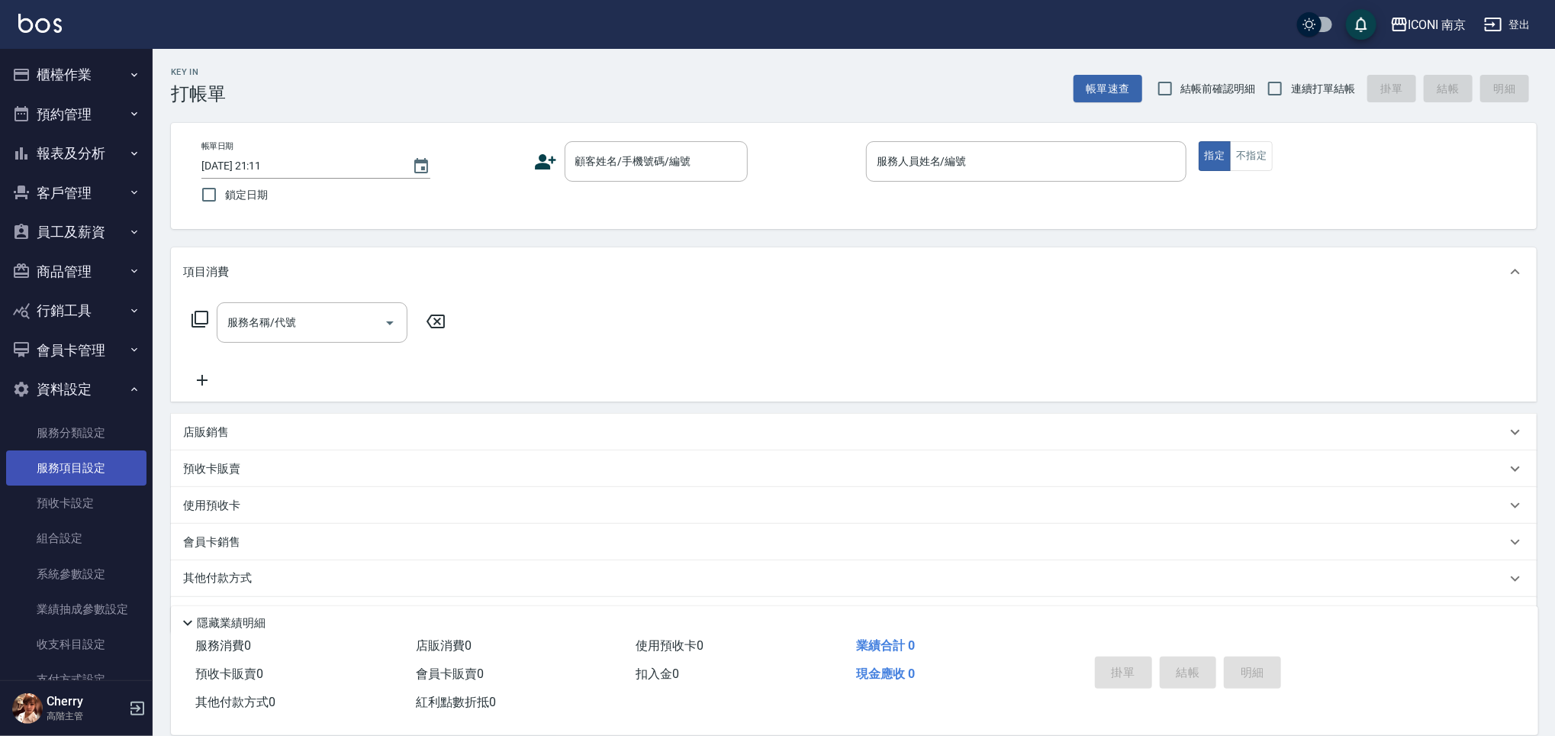
click at [87, 467] on link "服務項目設定" at bounding box center [76, 467] width 140 height 35
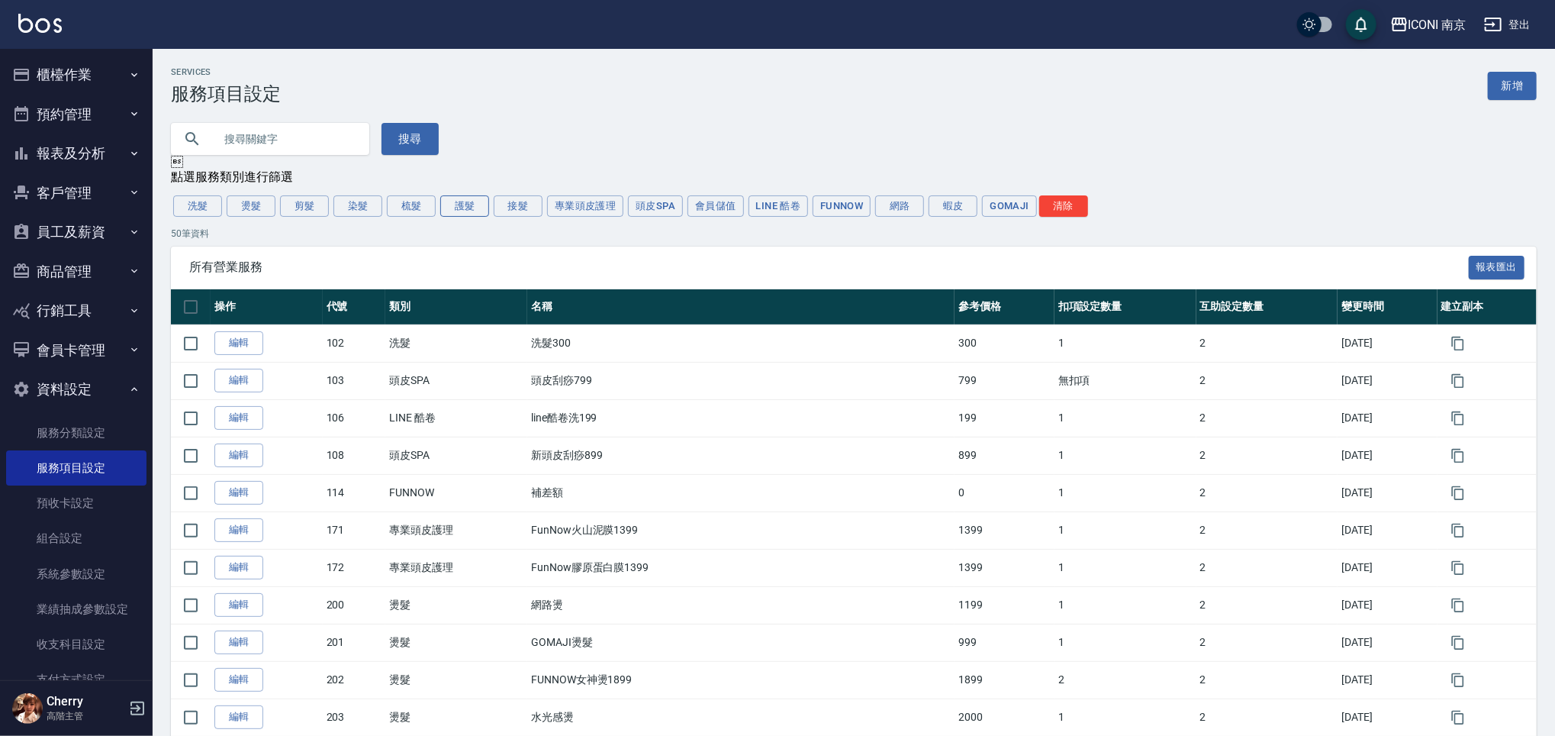
click at [472, 211] on button "護髮" at bounding box center [464, 205] width 49 height 21
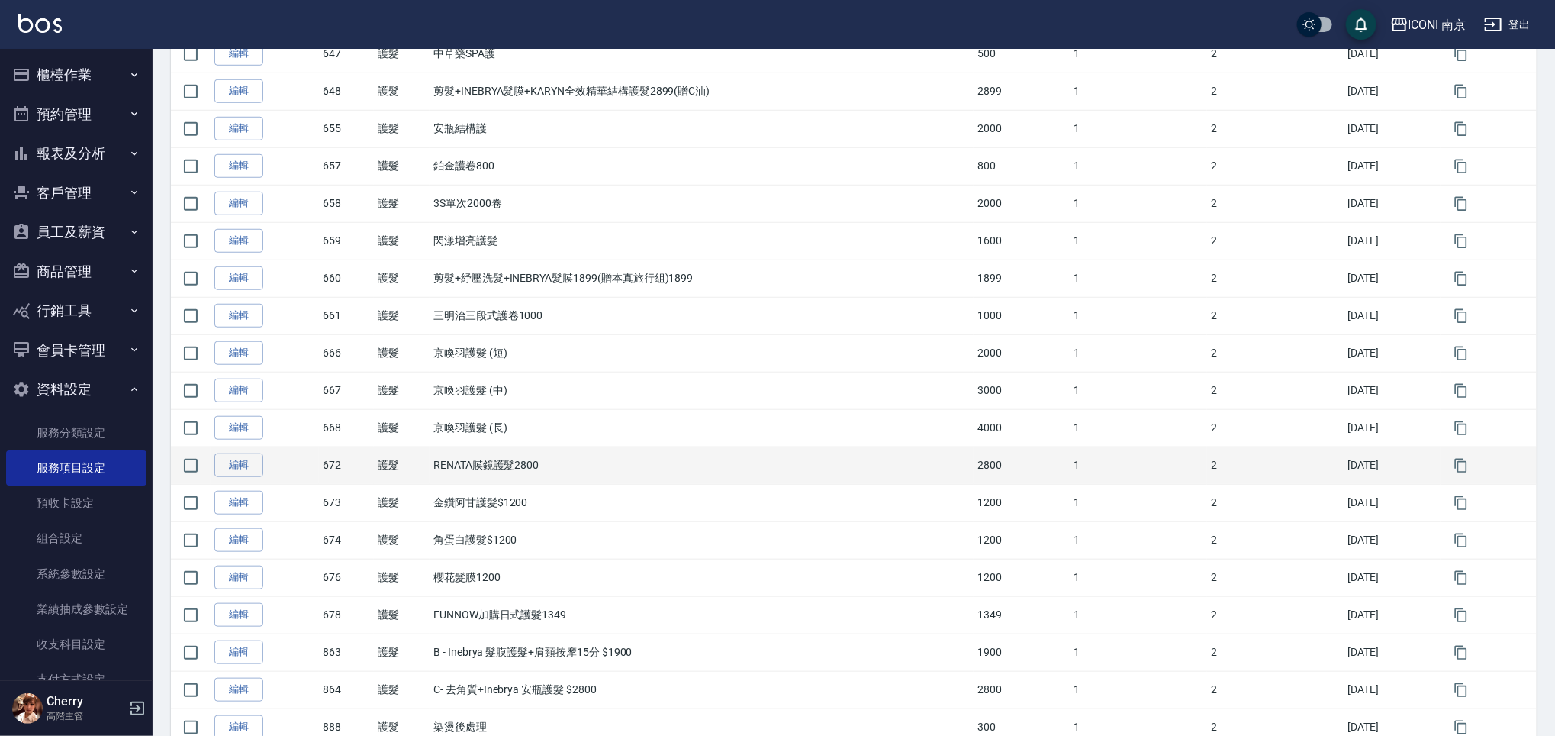
scroll to position [823, 0]
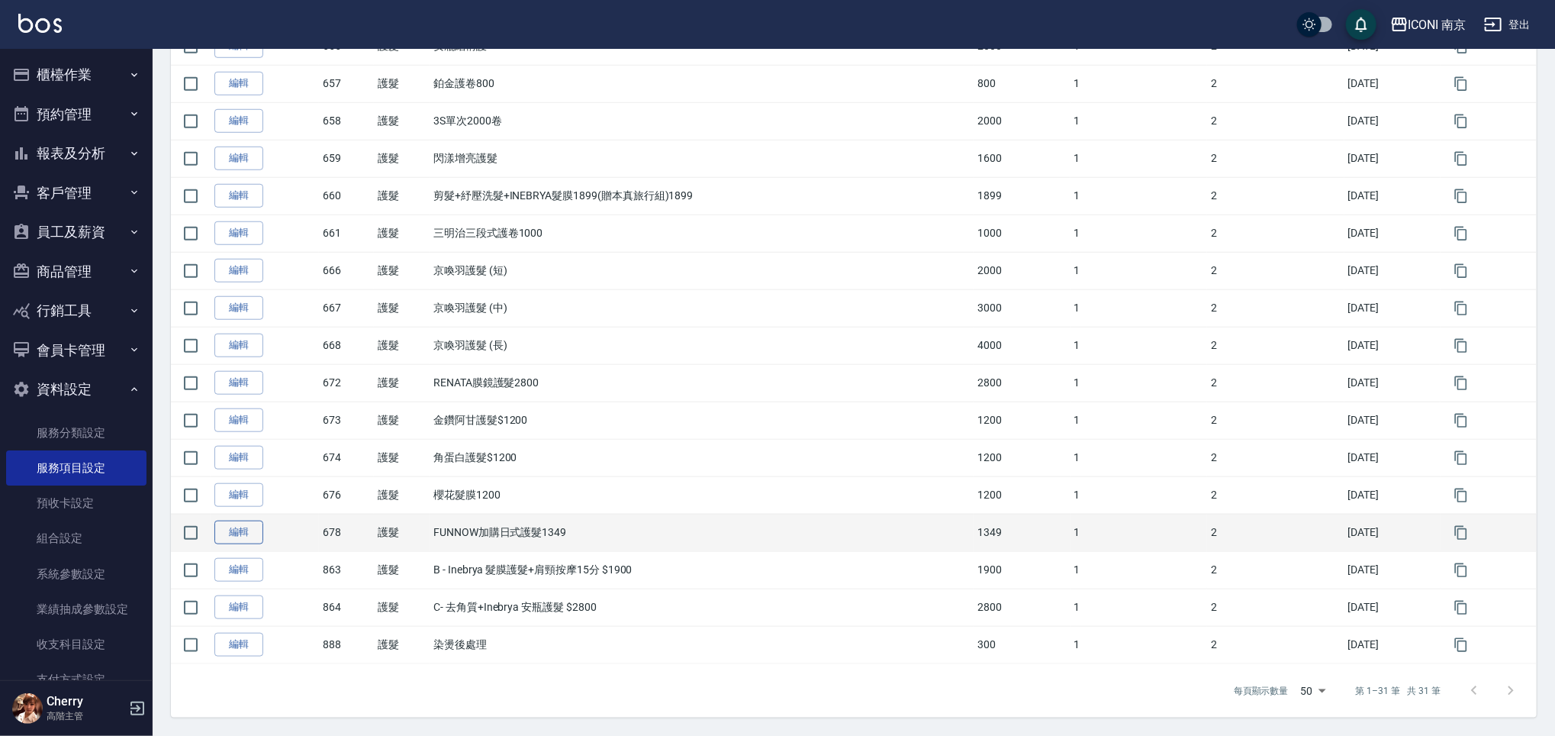
click at [242, 526] on link "編輯" at bounding box center [238, 533] width 49 height 24
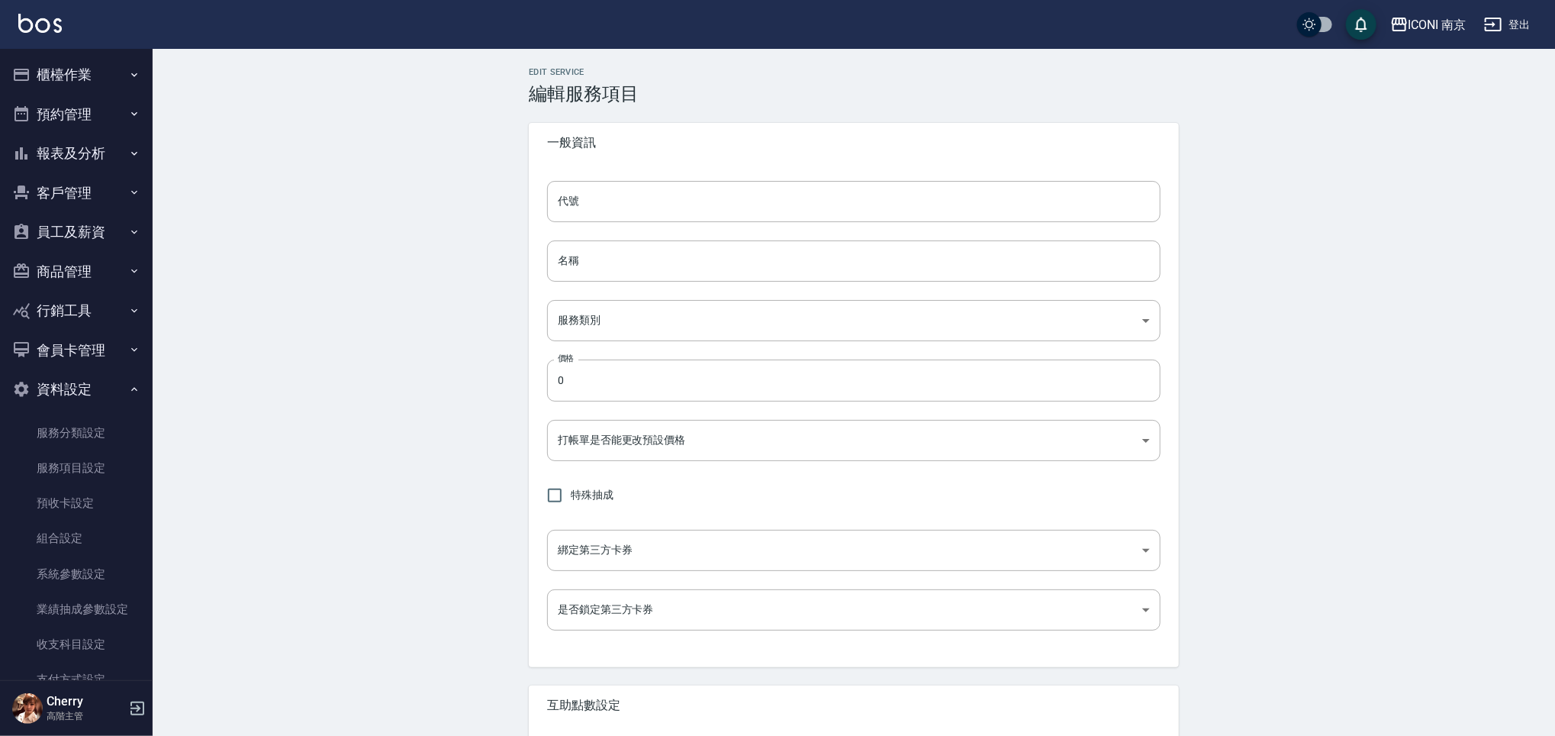
type input "678"
type input "FUNNOW加購日式護髮1349"
type input "c09a3edc-26b1-487c-98d2-f699f1c1888c"
type input "1349"
type input "FALSE"
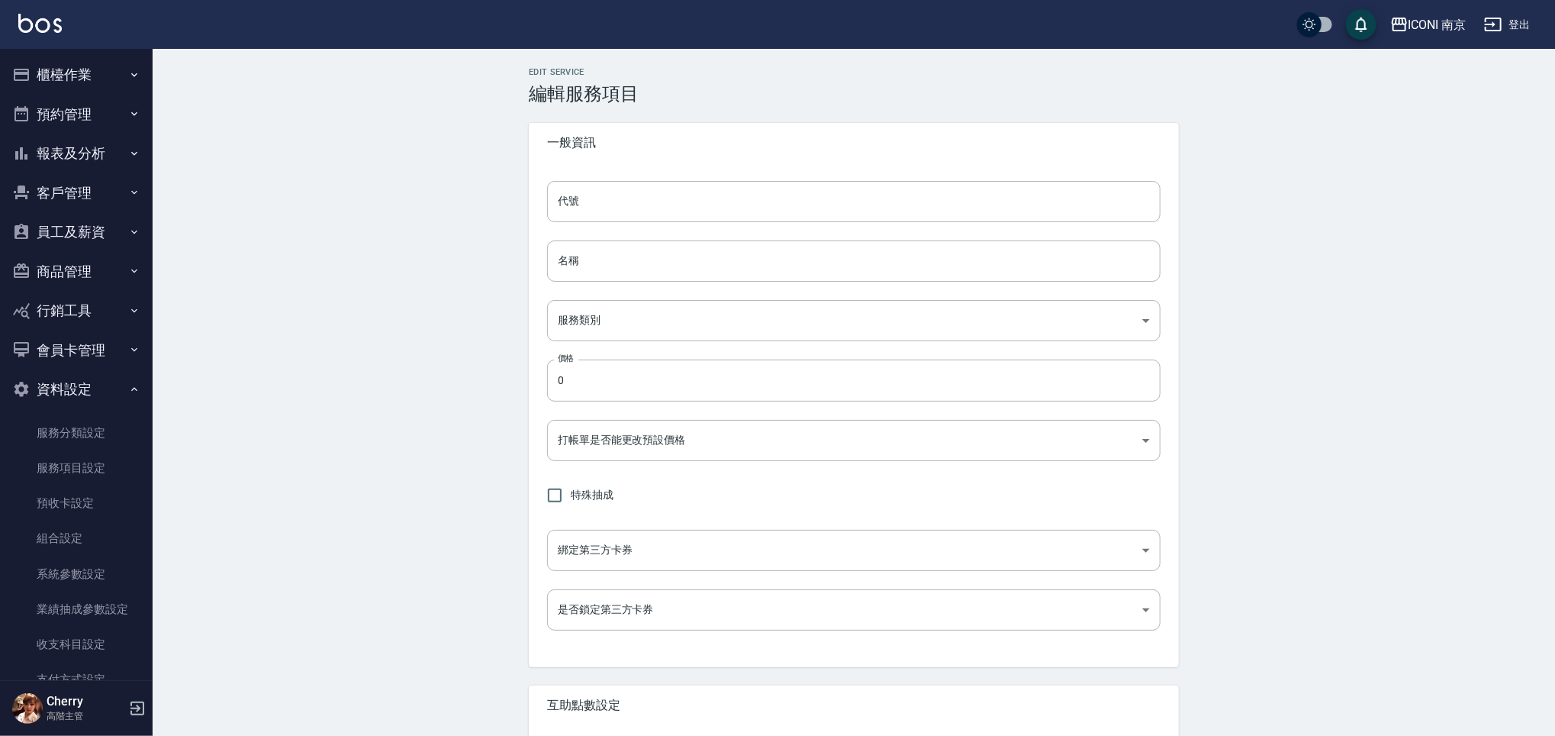
type input "none"
type input "UNSET"
type input "洗"
type input "1"
type input "點數"
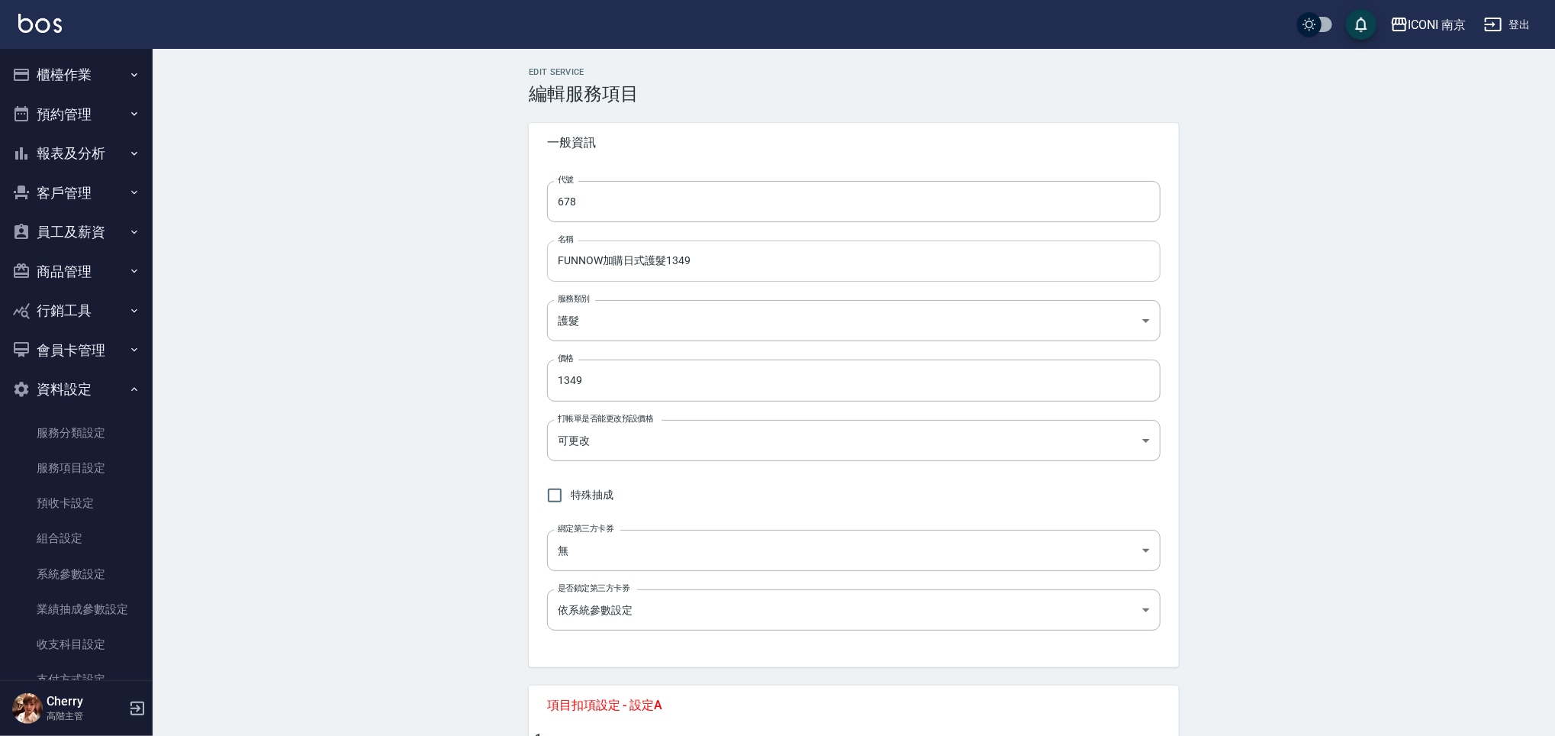
click at [688, 267] on input "FUNNOW加購日式護髮1349" at bounding box center [854, 260] width 614 height 41
click at [637, 258] on input "FUNNOW加購日式護髮1349" at bounding box center [854, 260] width 614 height 41
click at [647, 259] on input "FUNNOW加購日式護髮1349" at bounding box center [854, 260] width 614 height 41
click at [617, 266] on input "FUNNOW＿護髮1349" at bounding box center [854, 260] width 614 height 41
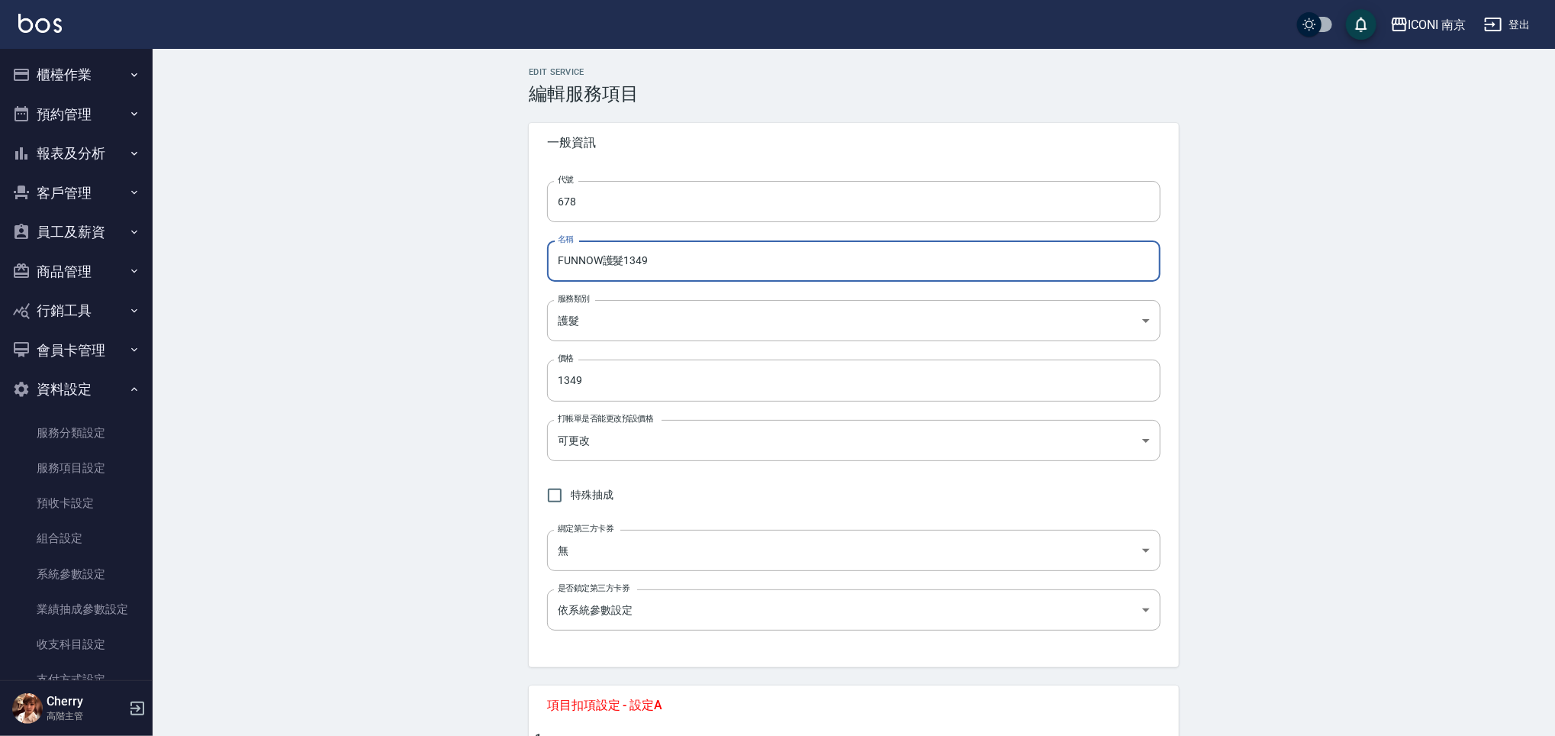
type input "FUNNOW＿護髮1349"
